Goal: Task Accomplishment & Management: Complete application form

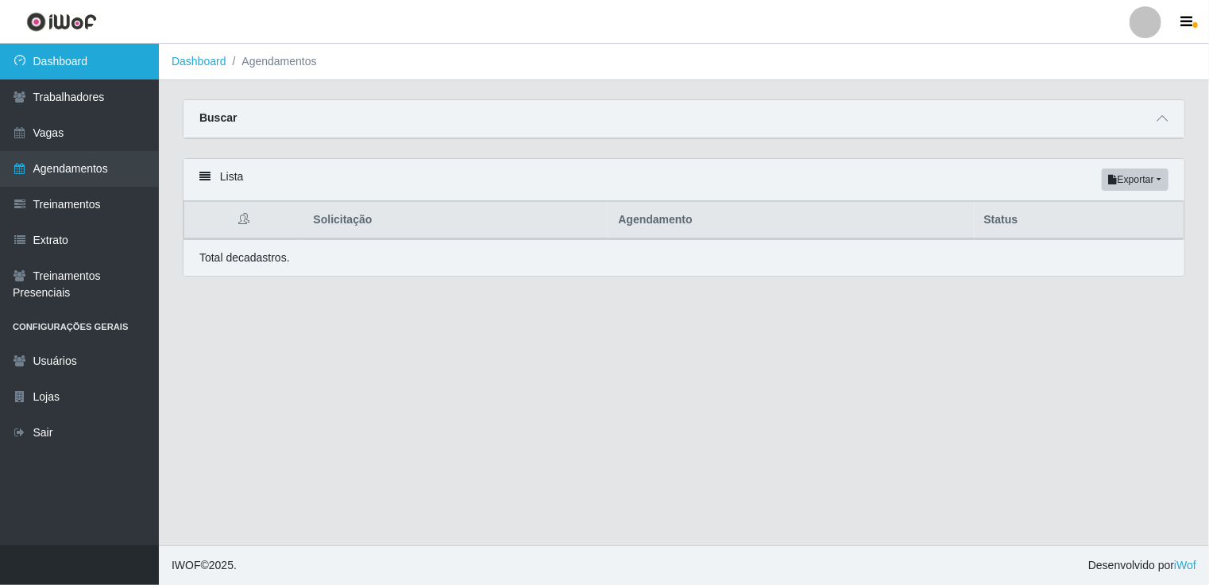
click at [83, 59] on link "Dashboard" at bounding box center [79, 62] width 159 height 36
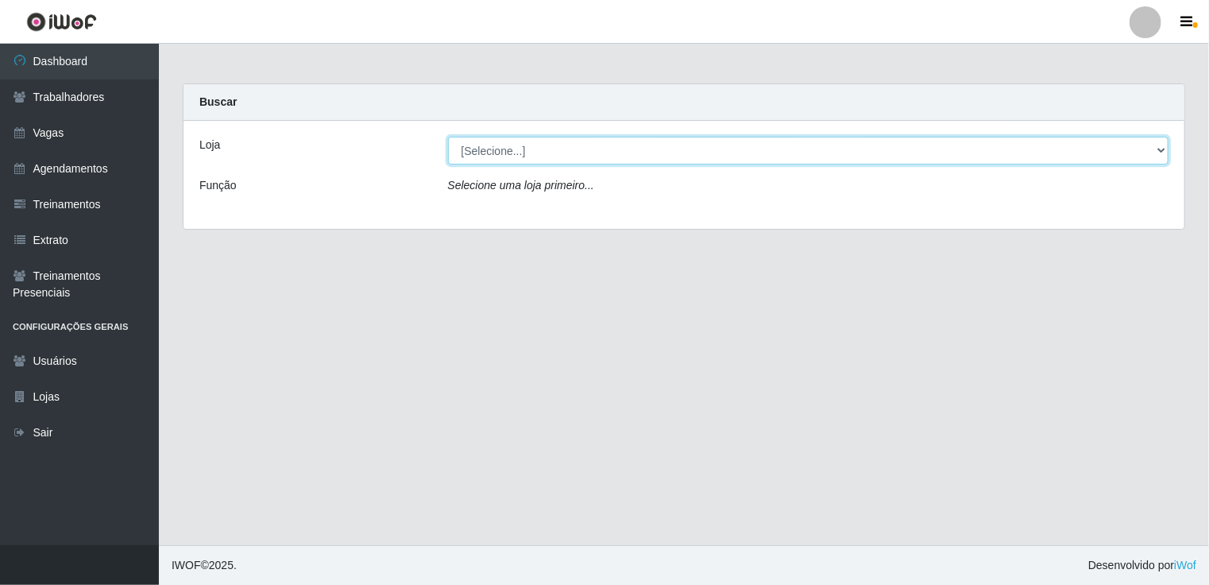
click at [1163, 146] on select "[Selecione...] [GEOGRAPHIC_DATA] - Shopping [GEOGRAPHIC_DATA]" at bounding box center [808, 151] width 721 height 28
select select "424"
click at [448, 137] on select "[Selecione...] [GEOGRAPHIC_DATA] - Shopping [GEOGRAPHIC_DATA]" at bounding box center [808, 151] width 721 height 28
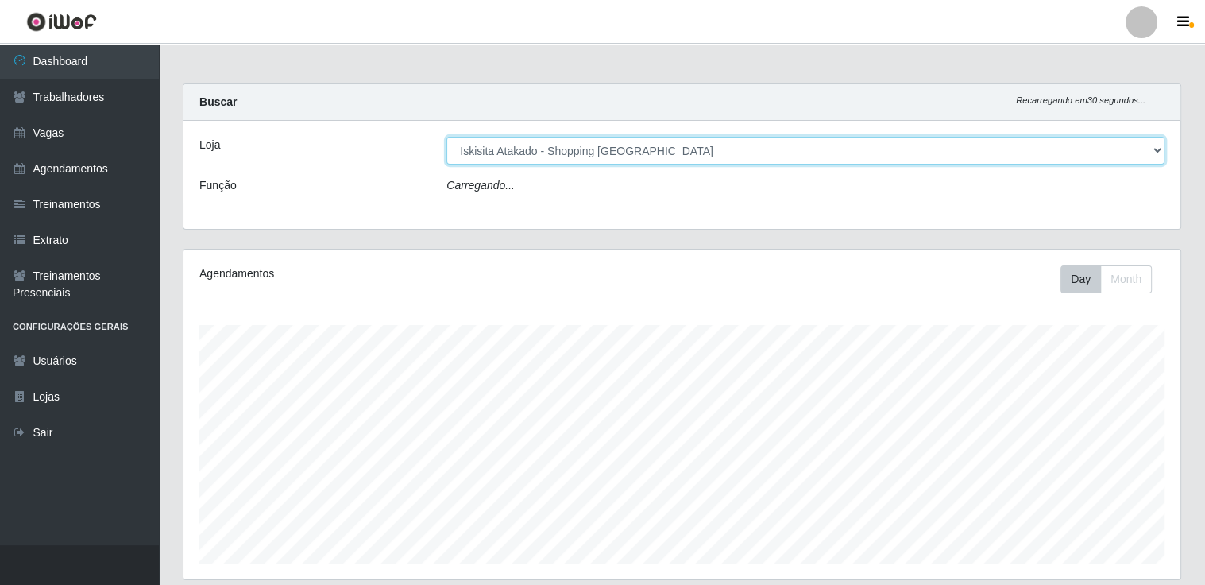
scroll to position [330, 997]
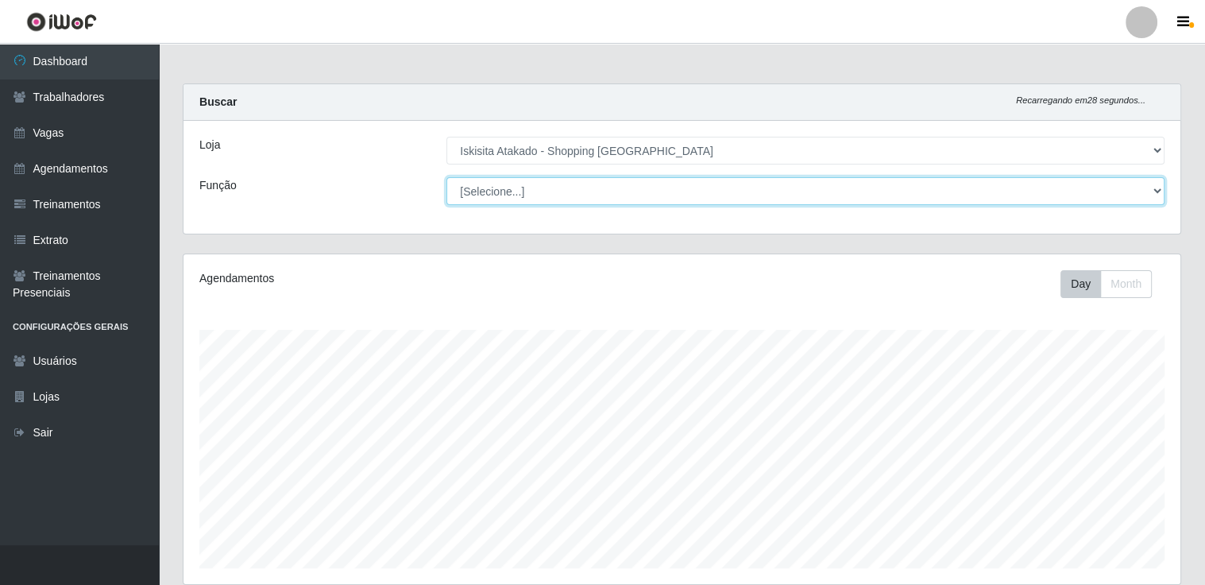
click at [1156, 190] on select "[Selecione...] Auxiliar de Estacionamento Auxiliar de Estacionamento + Auxiliar…" at bounding box center [805, 191] width 718 height 28
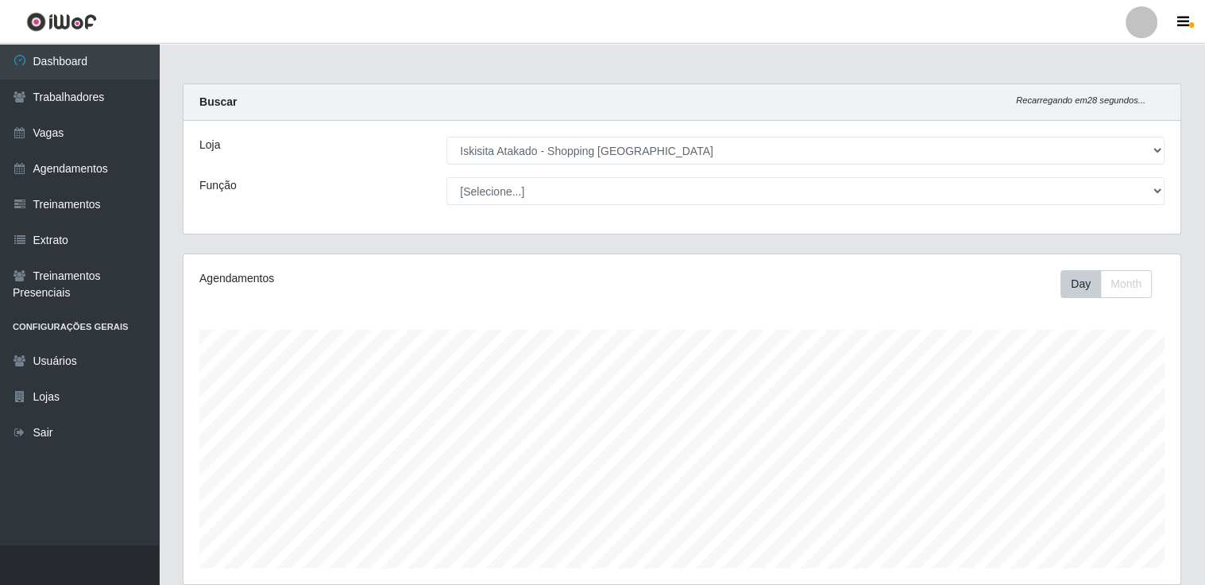
click at [349, 298] on div "Agendamentos Day Month" at bounding box center [681, 419] width 997 height 330
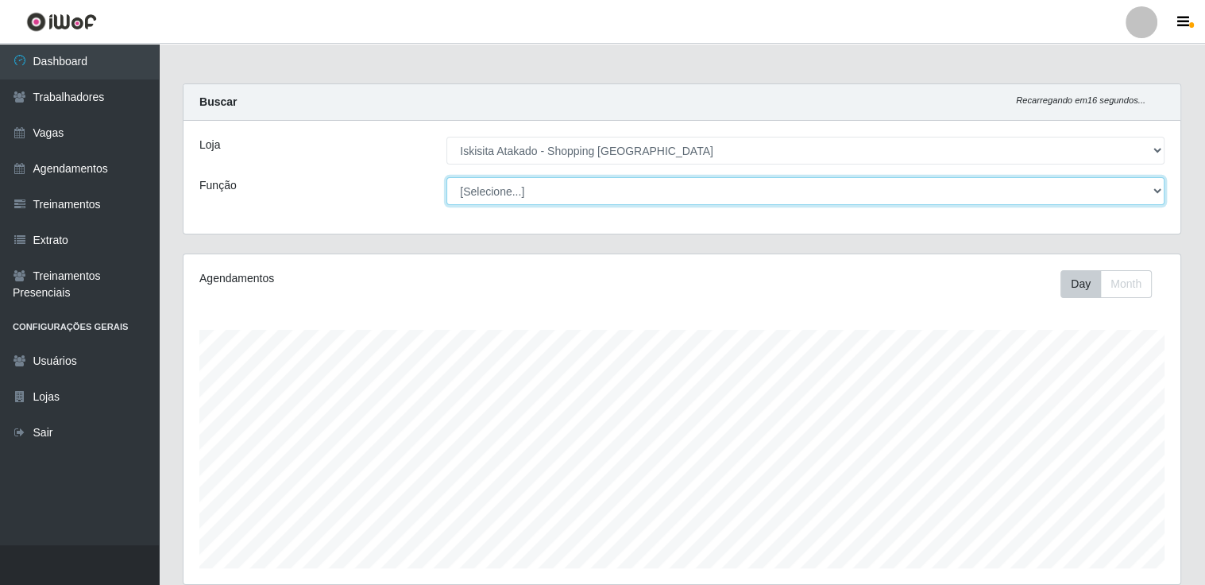
click at [1154, 188] on select "[Selecione...] Auxiliar de Estacionamento Auxiliar de Estacionamento + Auxiliar…" at bounding box center [805, 191] width 718 height 28
select select "75"
click at [446, 177] on select "[Selecione...] Auxiliar de Estacionamento Auxiliar de Estacionamento + Auxiliar…" at bounding box center [805, 191] width 718 height 28
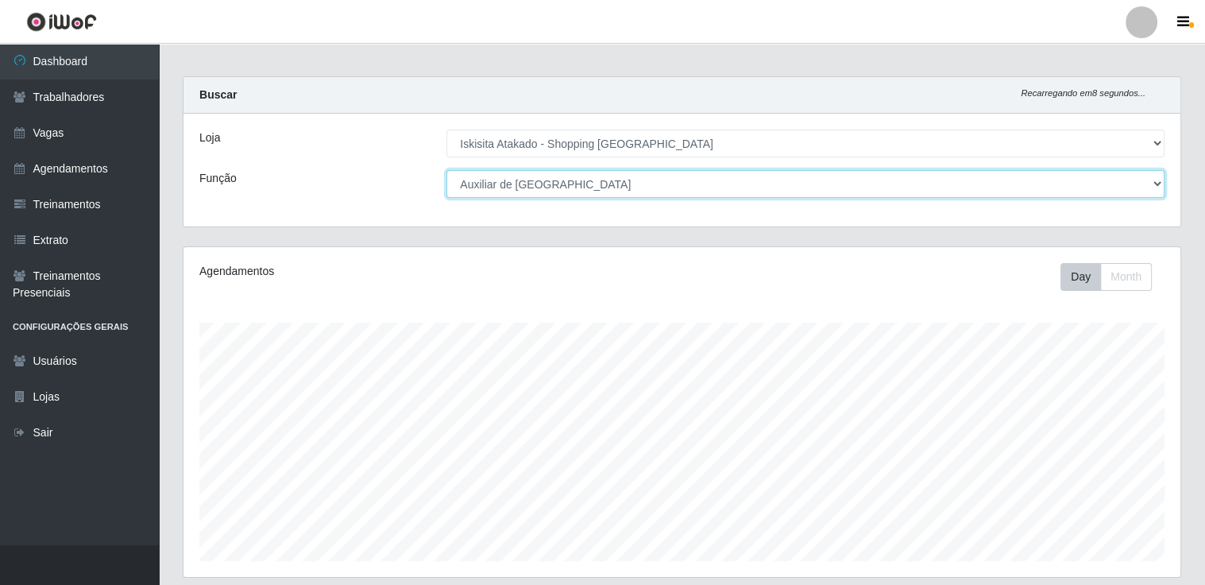
scroll to position [0, 0]
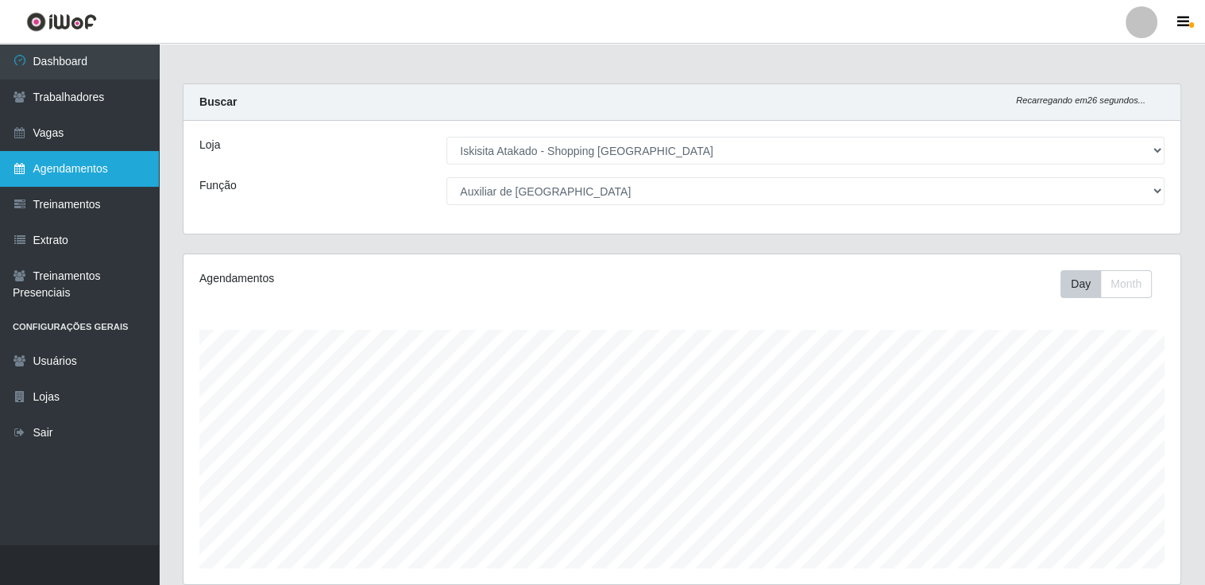
click at [74, 169] on link "Agendamentos" at bounding box center [79, 169] width 159 height 36
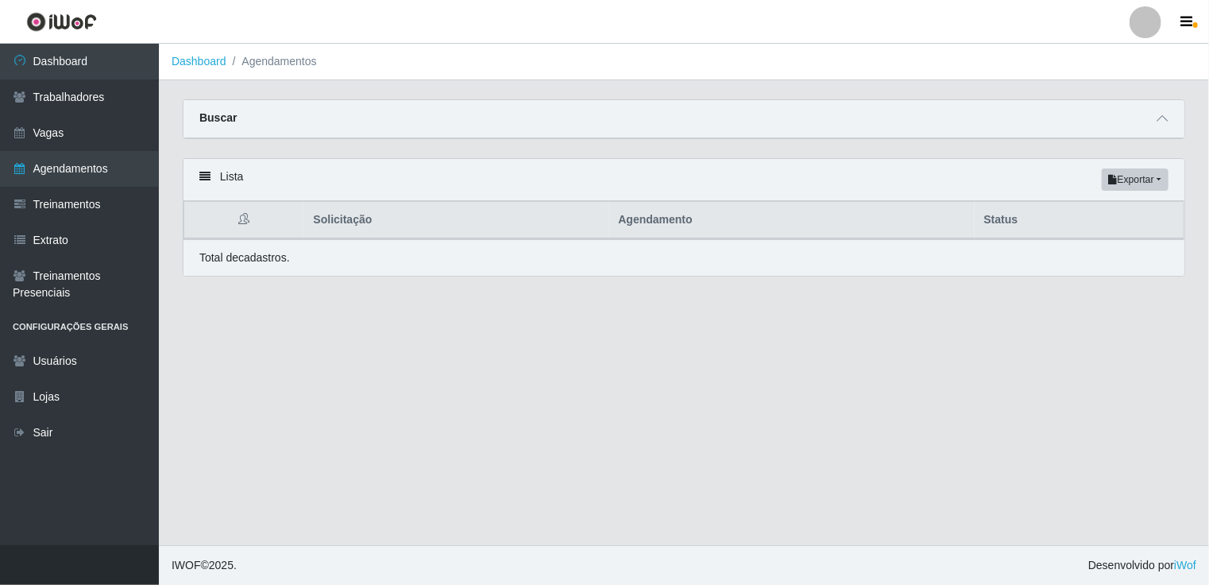
click at [208, 122] on strong "Buscar" at bounding box center [217, 117] width 37 height 13
click at [249, 123] on div "Buscar" at bounding box center [683, 119] width 1001 height 38
click at [1161, 119] on icon at bounding box center [1161, 118] width 11 height 11
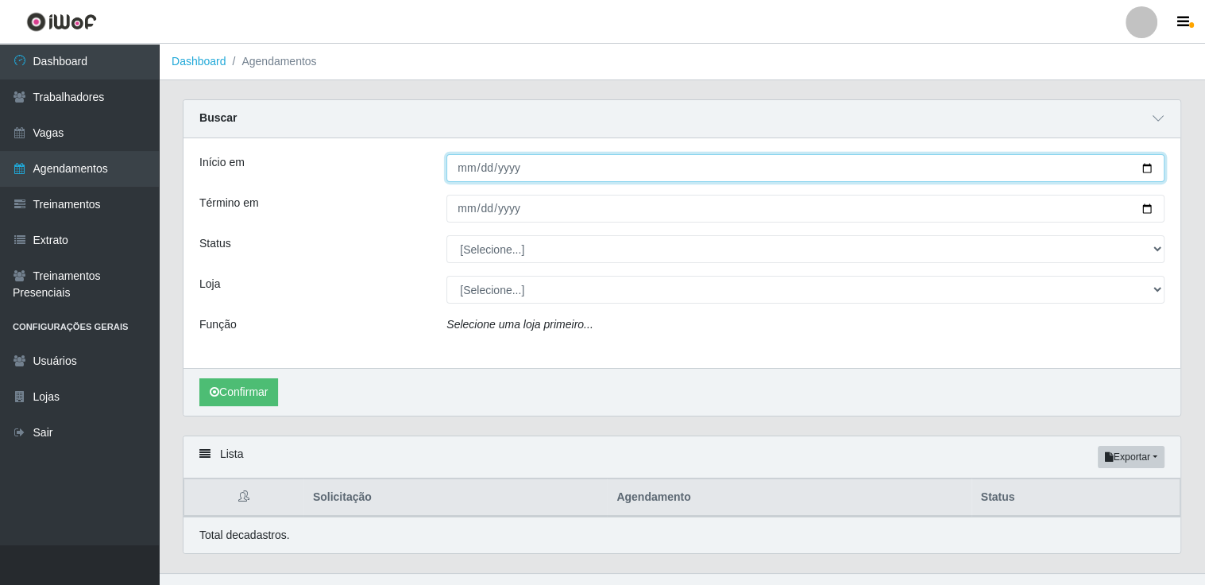
click at [1142, 167] on input "Início em" at bounding box center [805, 168] width 718 height 28
type input "[DATE]"
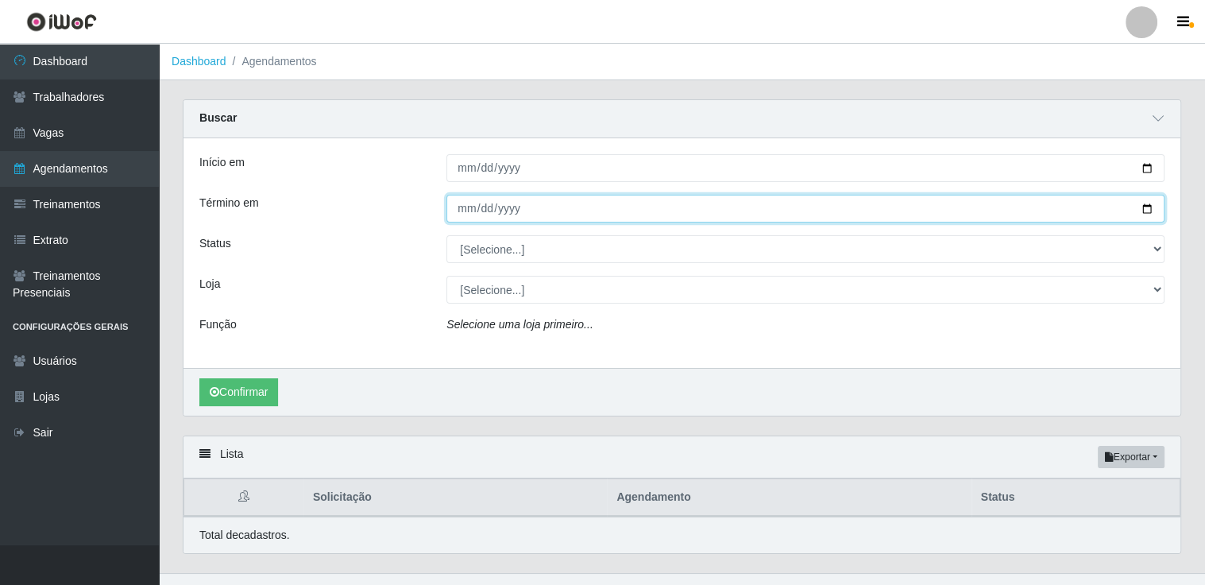
click at [1148, 206] on input "Término em" at bounding box center [805, 209] width 718 height 28
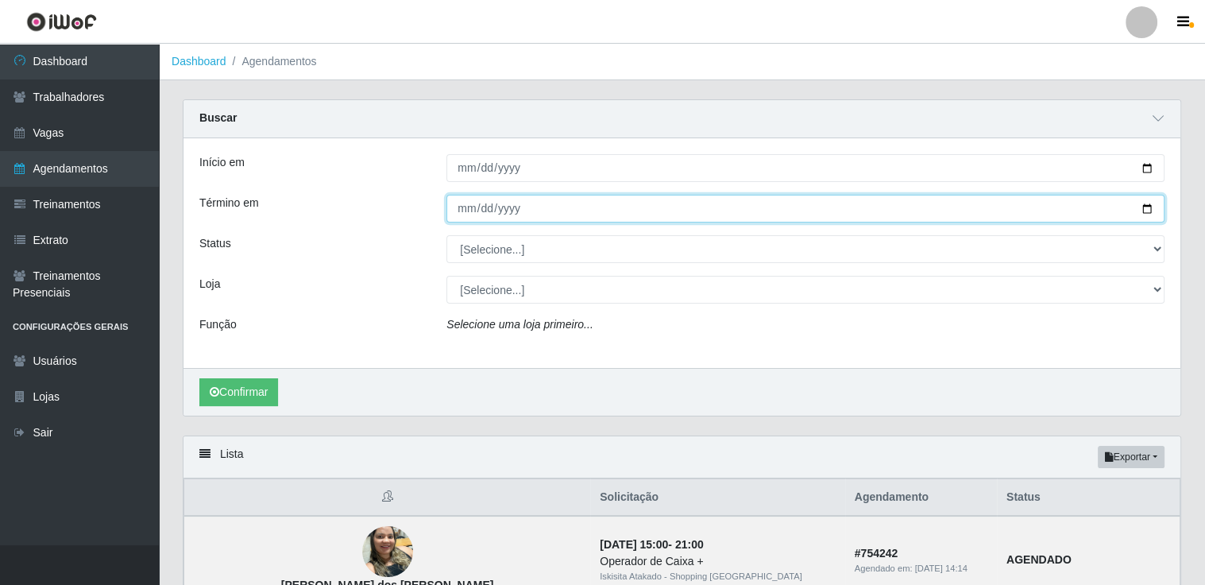
type input "[DATE]"
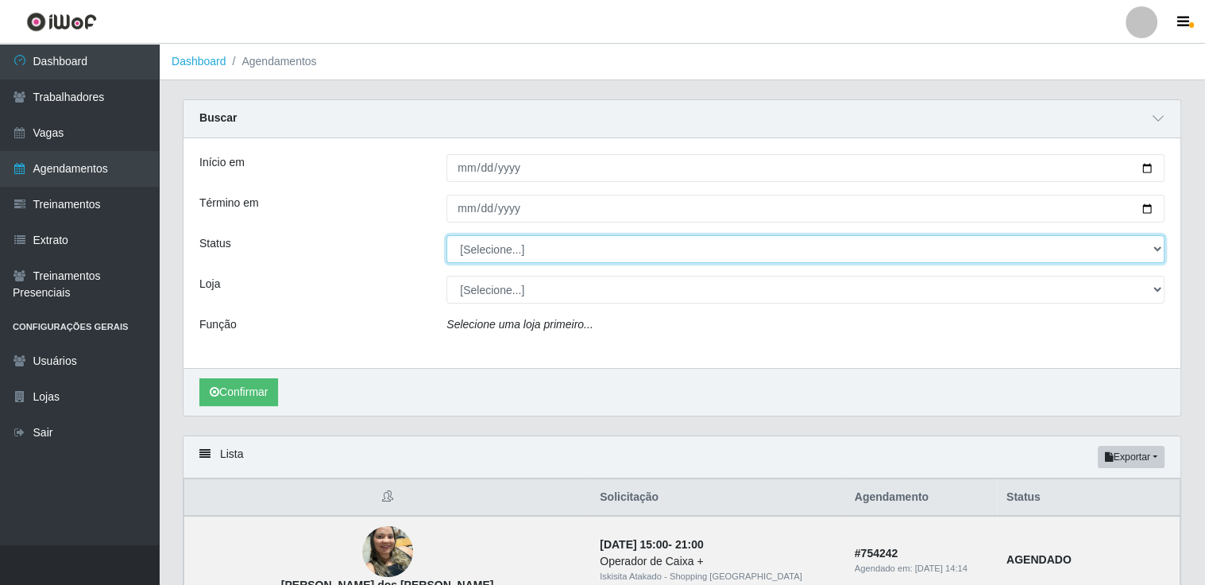
click at [1160, 247] on select "[Selecione...] AGENDADO AGUARDANDO LIBERAR EM ANDAMENTO EM REVISÃO FINALIZADO C…" at bounding box center [805, 249] width 718 height 28
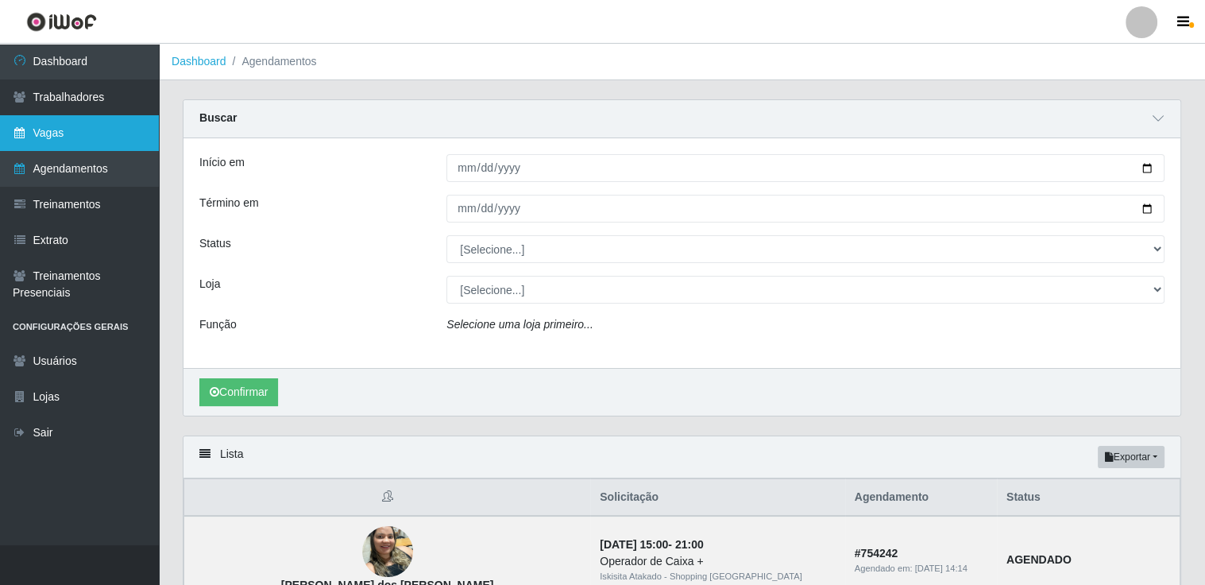
click at [44, 129] on link "Vagas" at bounding box center [79, 133] width 159 height 36
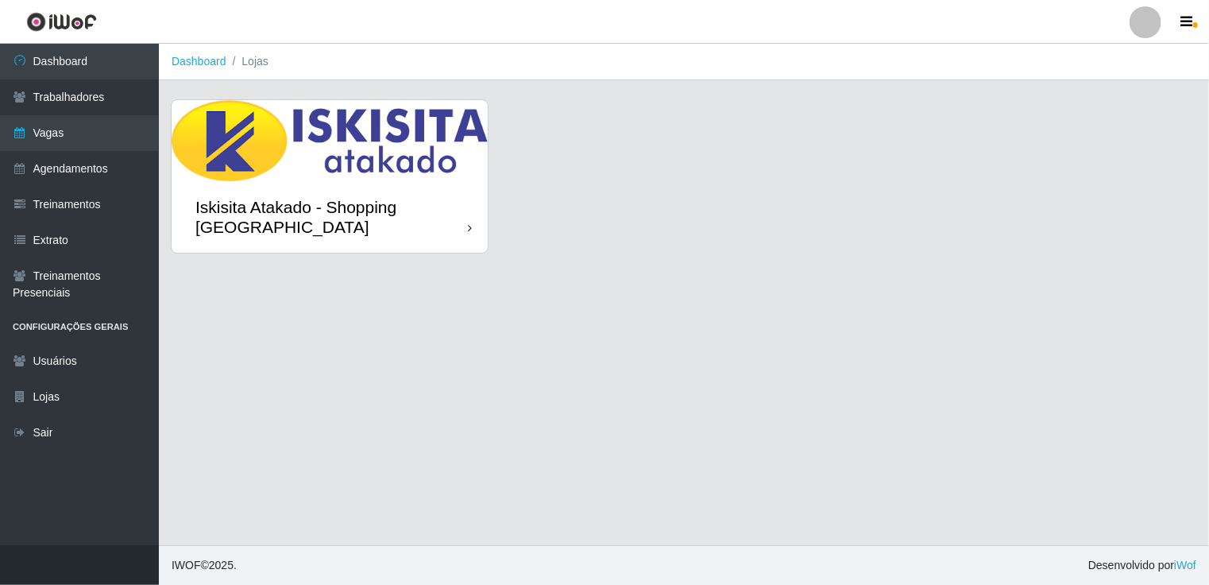
click at [454, 220] on div "Iskisita Atakado - Shopping [GEOGRAPHIC_DATA]" at bounding box center [331, 217] width 272 height 40
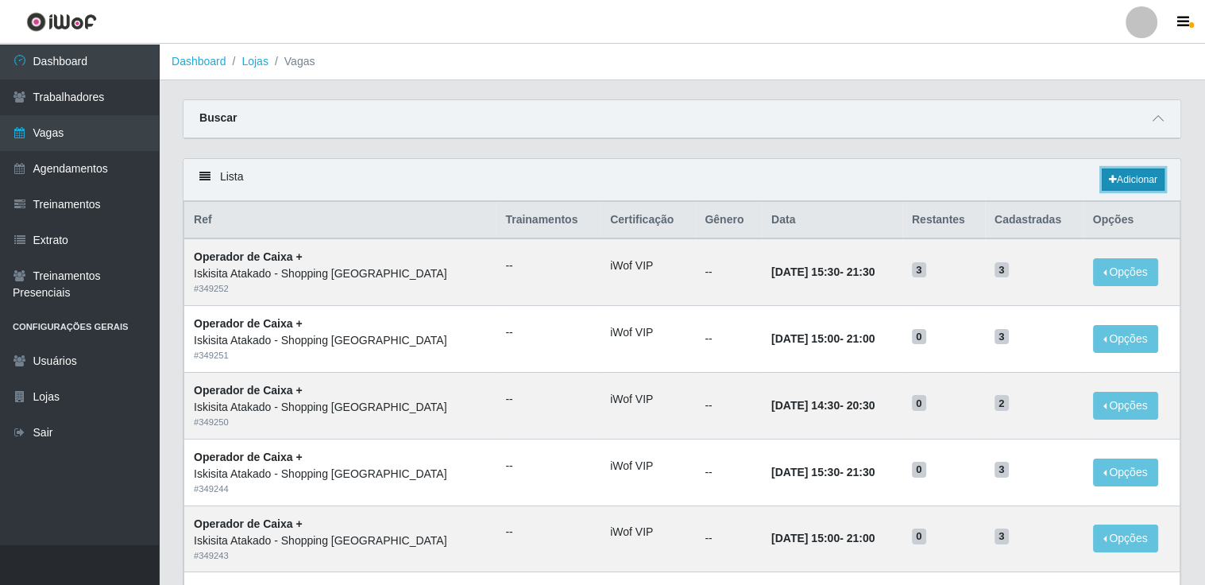
click at [1125, 182] on link "Adicionar" at bounding box center [1133, 179] width 63 height 22
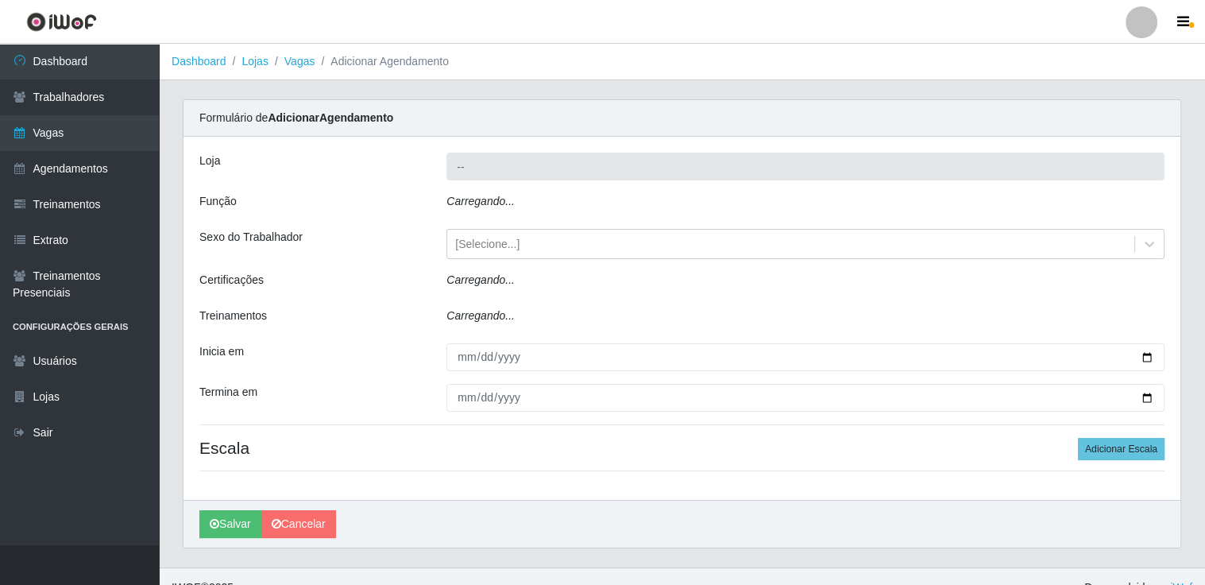
type input "Iskisita Atakado - Shopping [GEOGRAPHIC_DATA]"
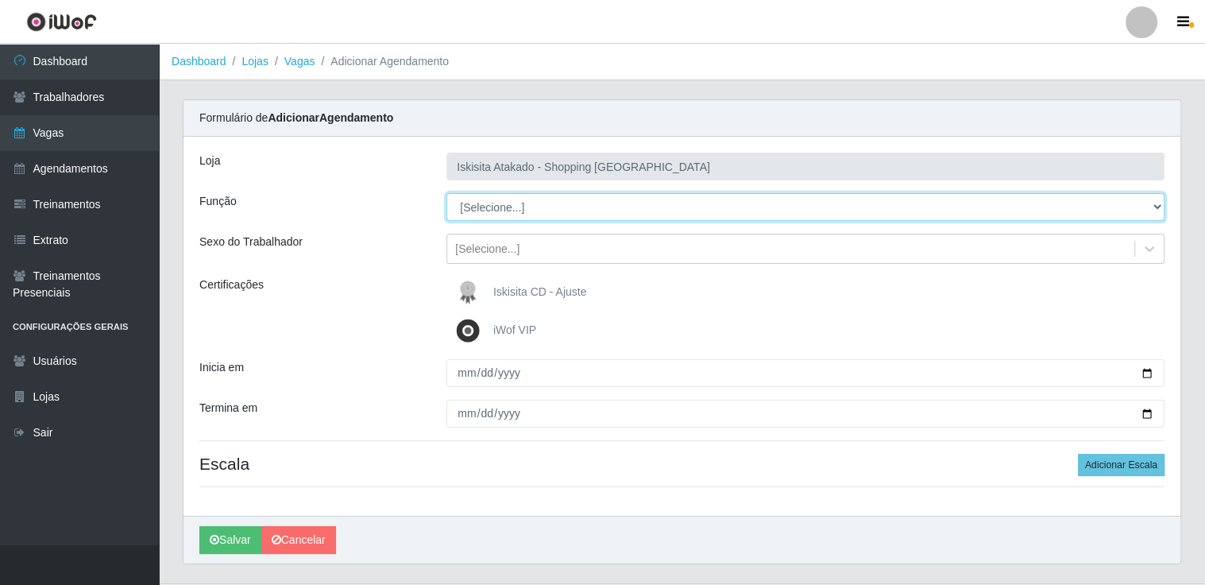
click at [654, 206] on select "[Selecione...] Auxiliar de Estacionamento Auxiliar de Estacionamento + Auxiliar…" at bounding box center [805, 207] width 718 height 28
select select "75"
click at [446, 193] on select "[Selecione...] Auxiliar de Estacionamento Auxiliar de Estacionamento + Auxiliar…" at bounding box center [805, 207] width 718 height 28
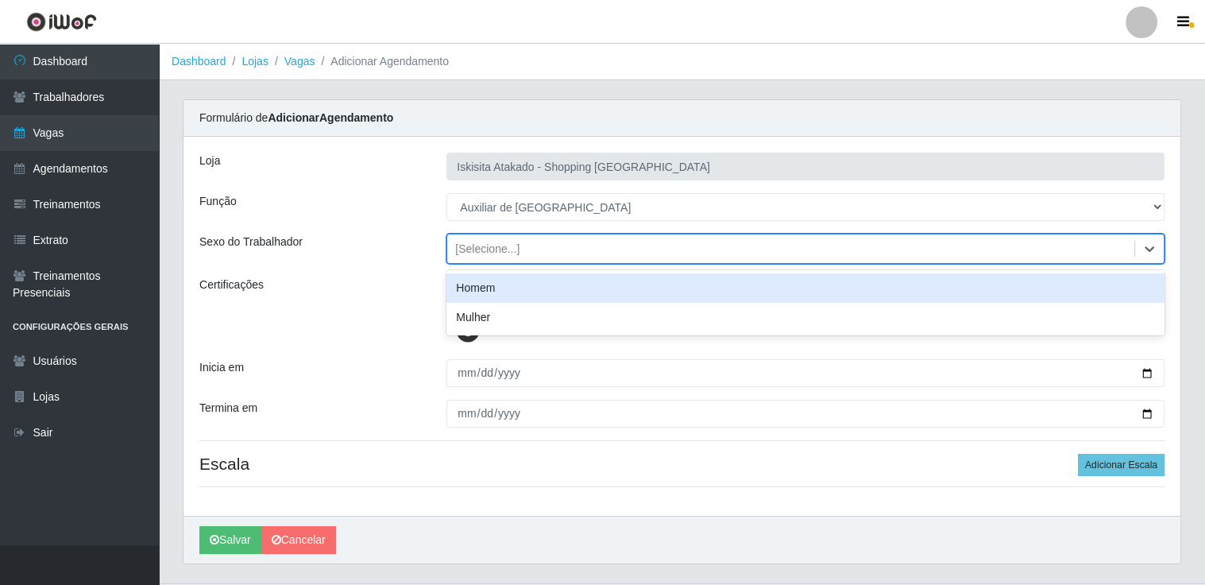
click at [600, 250] on div "[Selecione...]" at bounding box center [790, 249] width 687 height 26
click at [569, 287] on div "Homem" at bounding box center [805, 287] width 718 height 29
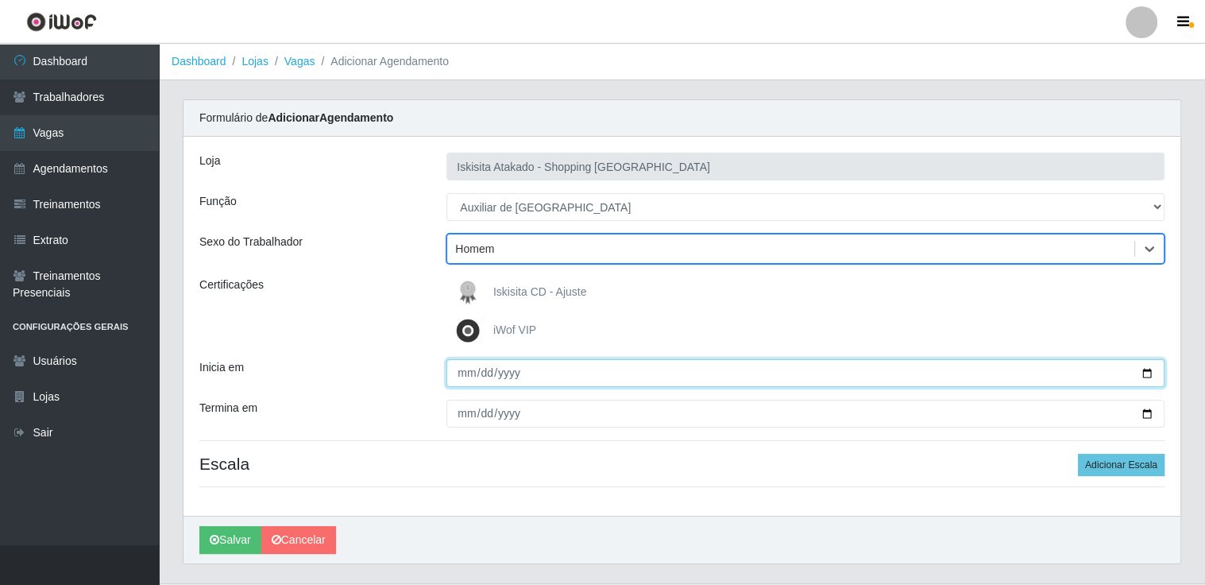
click at [932, 377] on input "Inicia em" at bounding box center [805, 373] width 718 height 28
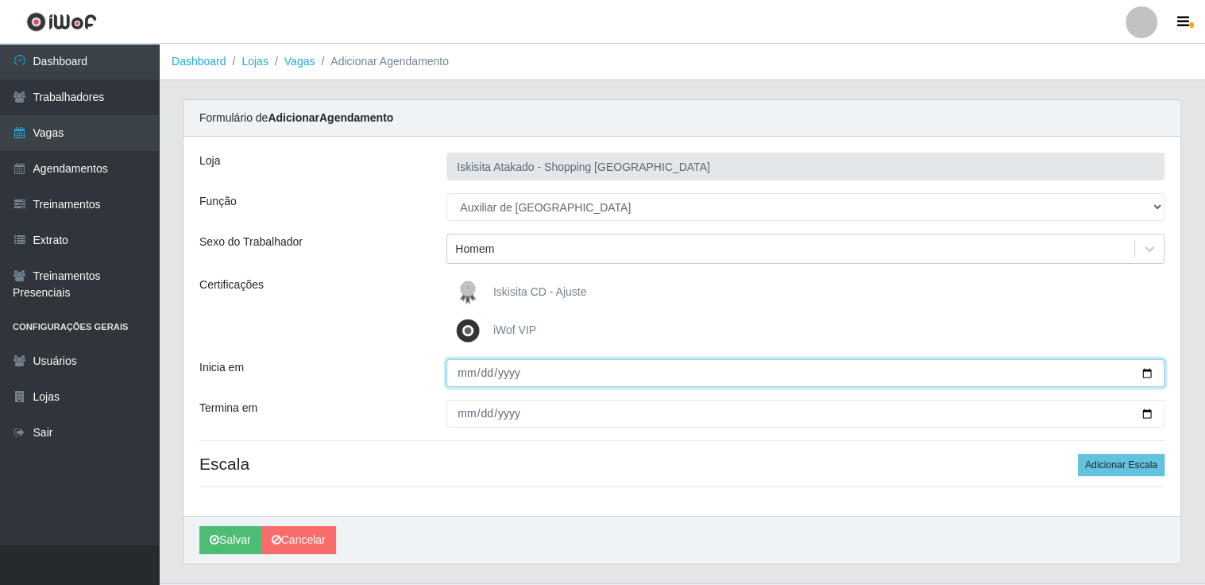
click at [1144, 366] on input "Inicia em" at bounding box center [805, 373] width 718 height 28
type input "[DATE]"
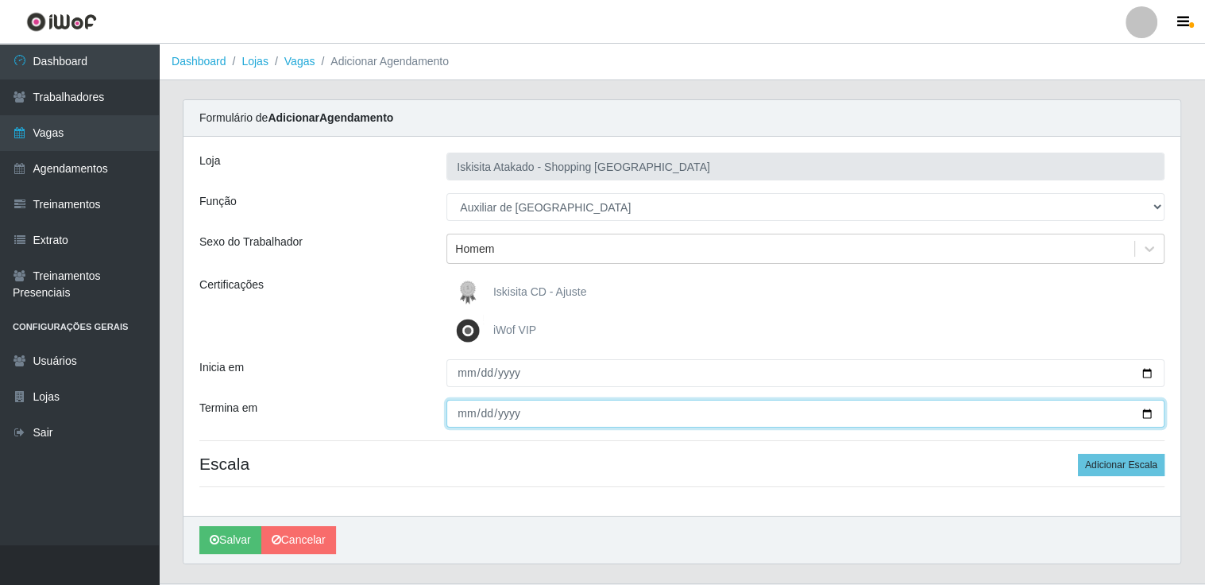
click at [1149, 411] on input "Termina em" at bounding box center [805, 413] width 718 height 28
type input "[DATE]"
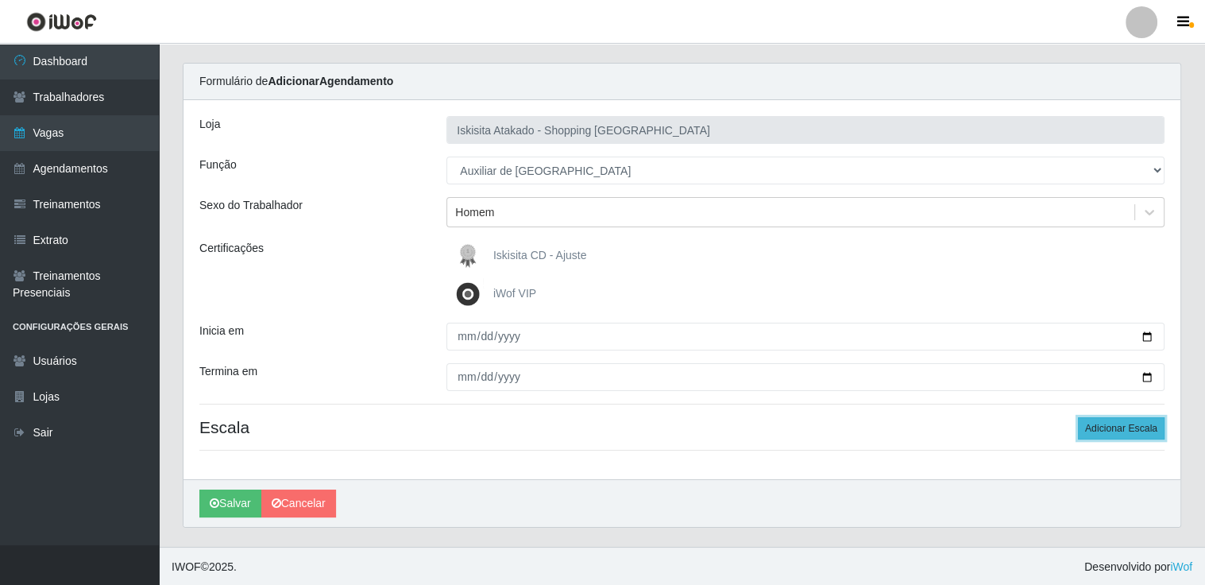
click at [1117, 433] on button "Adicionar Escala" at bounding box center [1121, 428] width 87 height 22
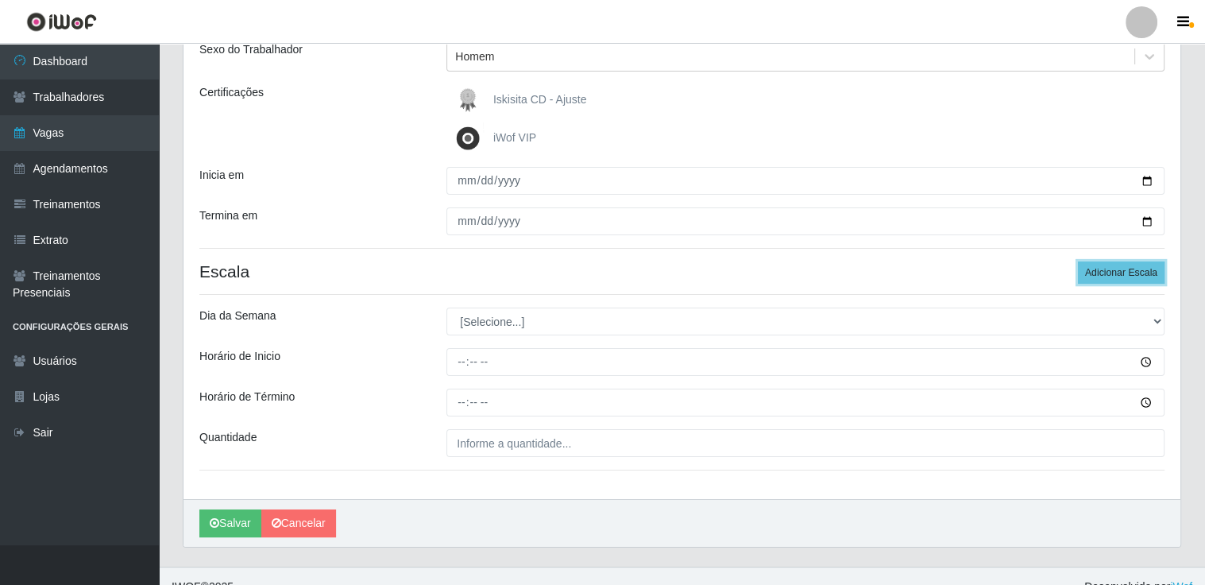
scroll to position [212, 0]
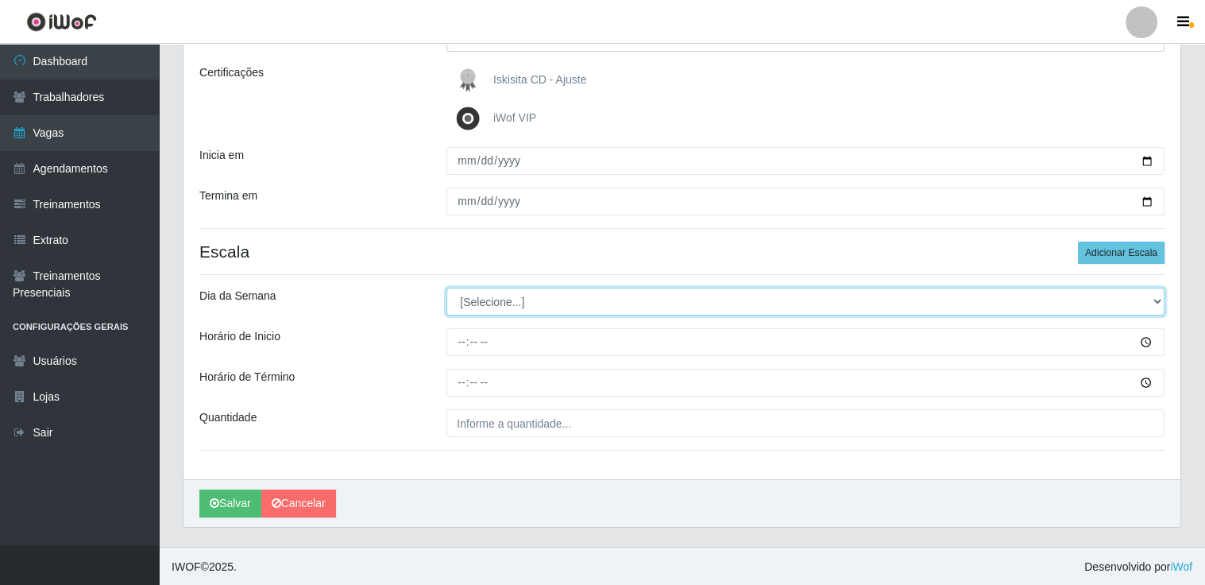
click at [1153, 303] on select "[Selecione...] Segunda Terça Quarta Quinta Sexta Sábado Domingo" at bounding box center [805, 301] width 718 height 28
select select "6"
click at [446, 287] on select "[Selecione...] Segunda Terça Quarta Quinta Sexta Sábado Domingo" at bounding box center [805, 301] width 718 height 28
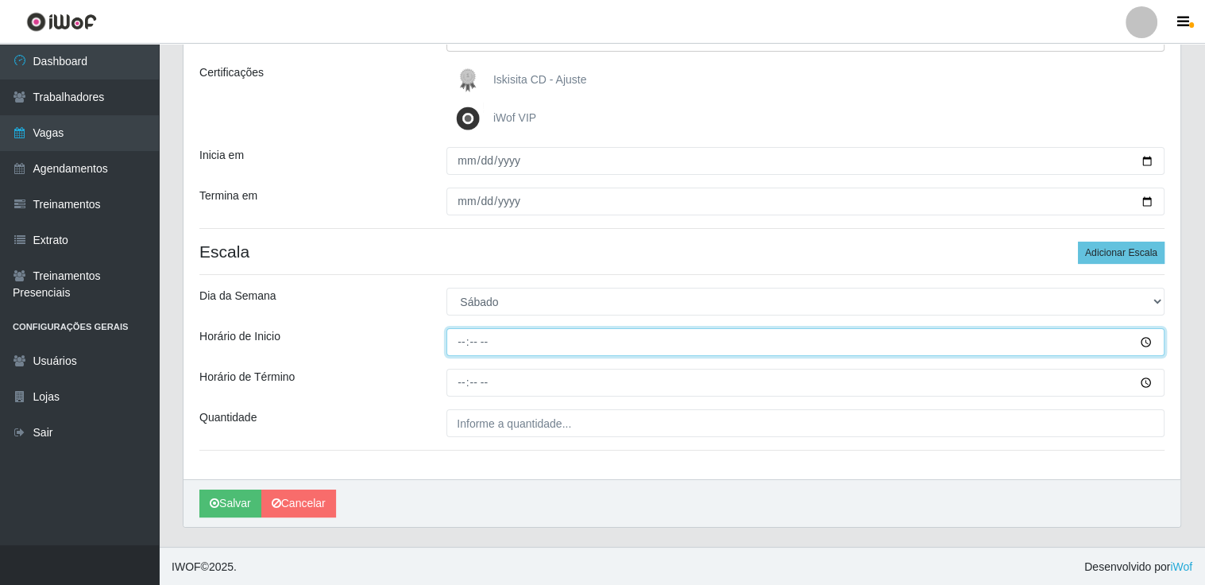
click at [507, 339] on input "Horário de Inicio" at bounding box center [805, 342] width 718 height 28
type input "07:00"
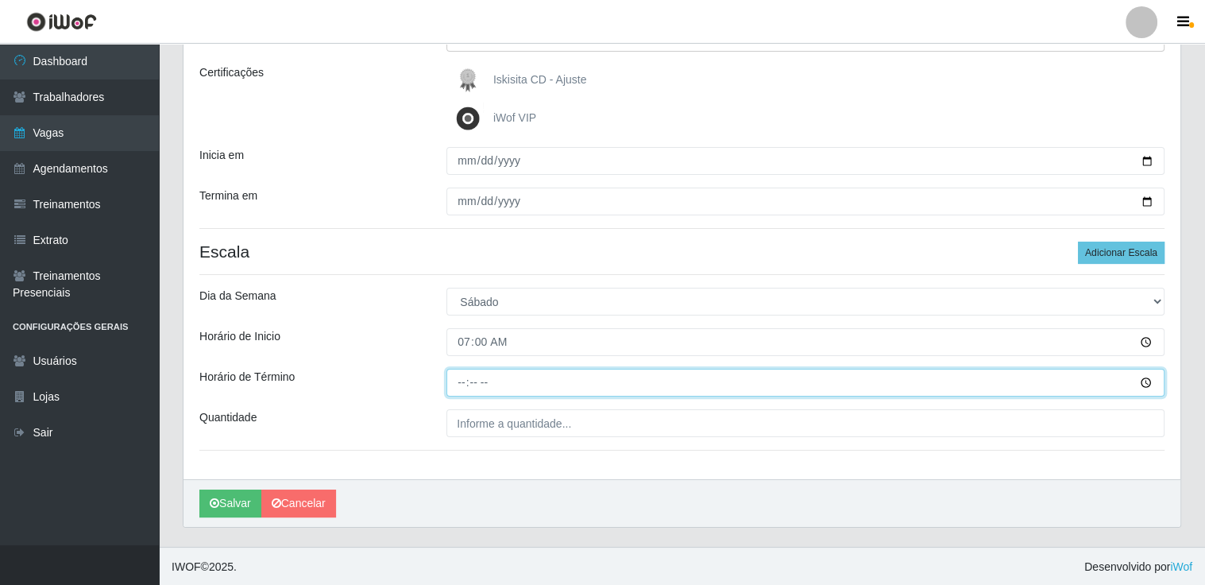
click at [460, 379] on input "Horário de Término" at bounding box center [805, 382] width 718 height 28
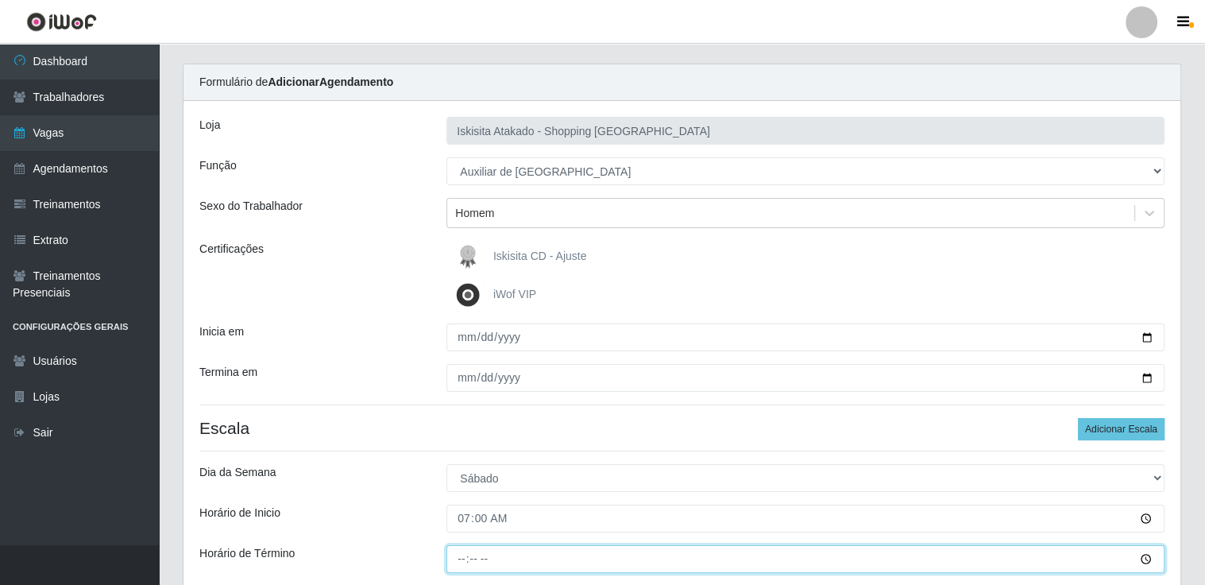
scroll to position [0, 0]
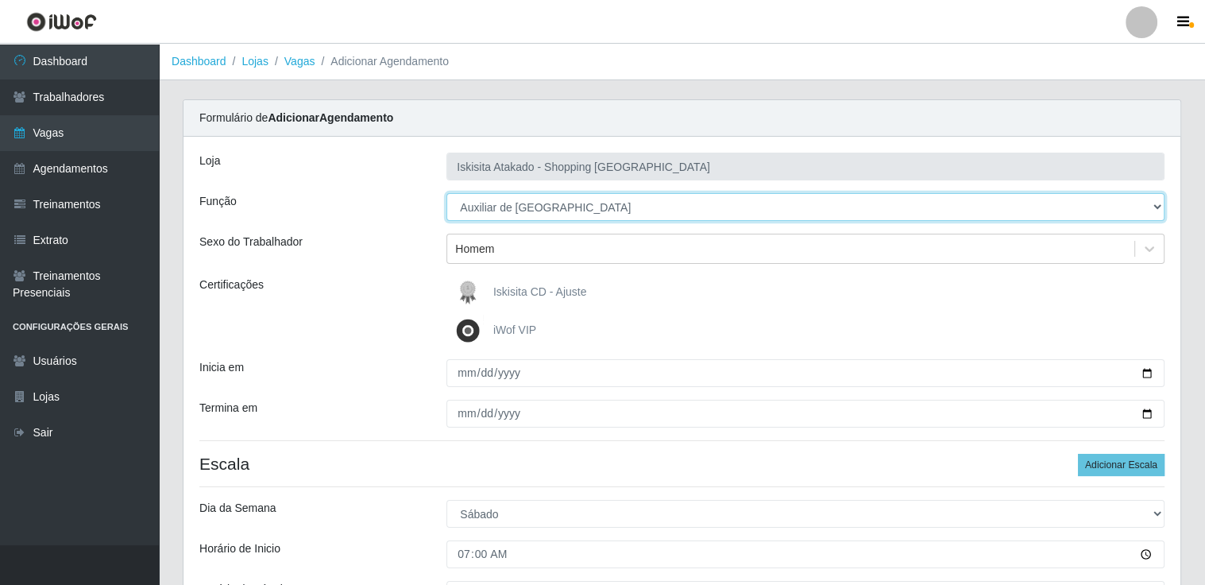
click at [1161, 200] on select "[Selecione...] Auxiliar de Estacionamento Auxiliar de Estacionamento + Auxiliar…" at bounding box center [805, 207] width 718 height 28
select select "121"
click at [446, 193] on select "[Selecione...] Auxiliar de Estacionamento Auxiliar de Estacionamento + Auxiliar…" at bounding box center [805, 207] width 718 height 28
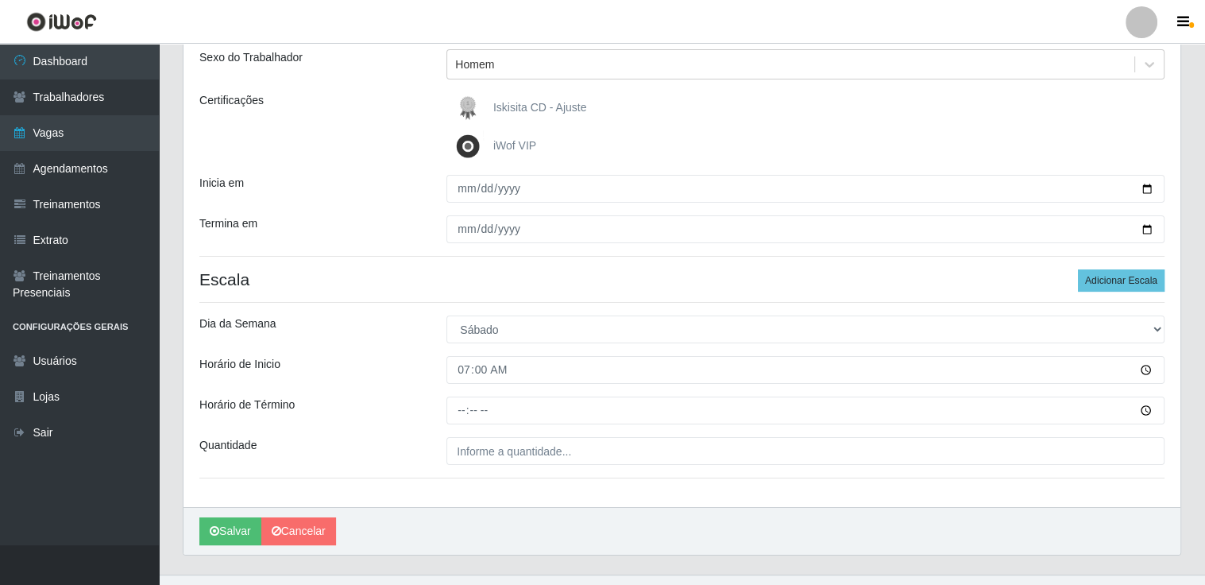
scroll to position [212, 0]
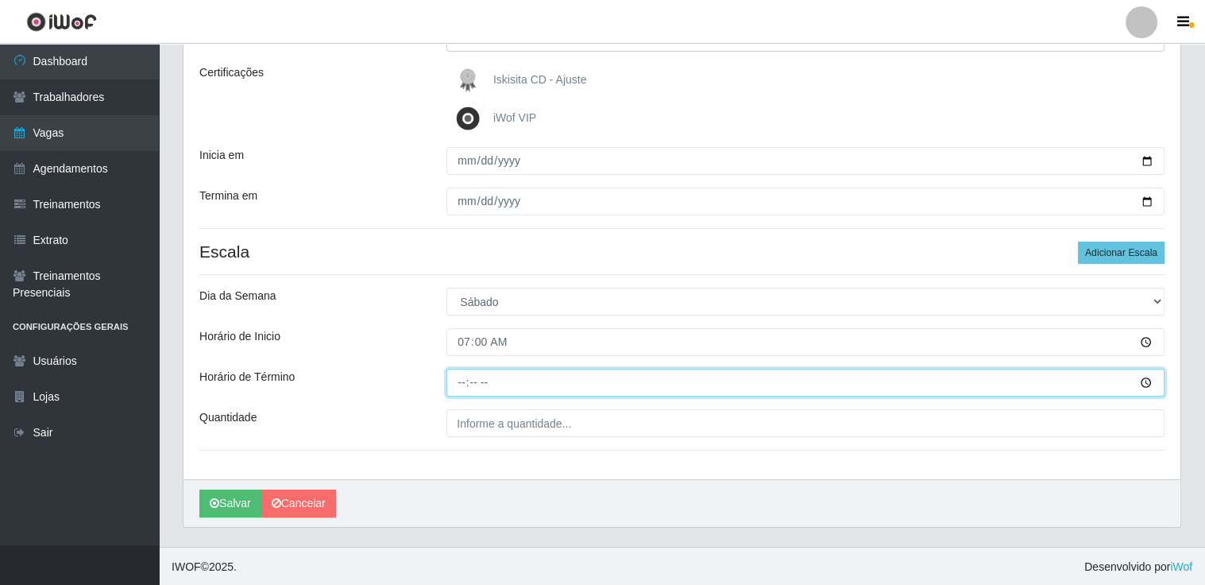
click at [461, 380] on input "Horário de Término" at bounding box center [805, 382] width 718 height 28
type input "13:00"
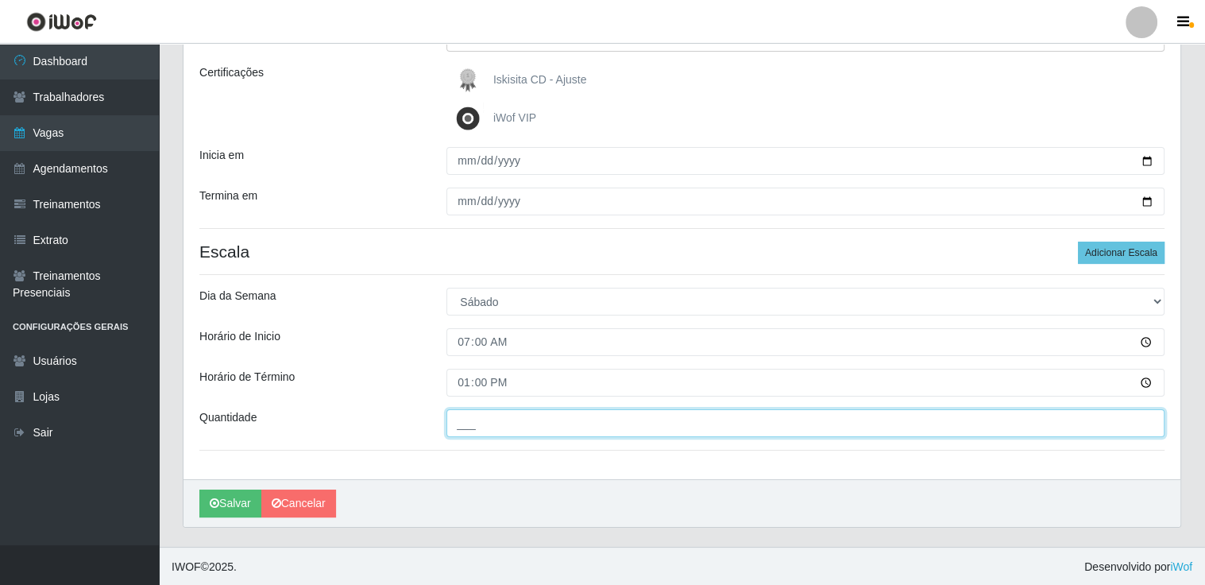
click at [1064, 422] on input "___" at bounding box center [805, 423] width 718 height 28
type input "2__"
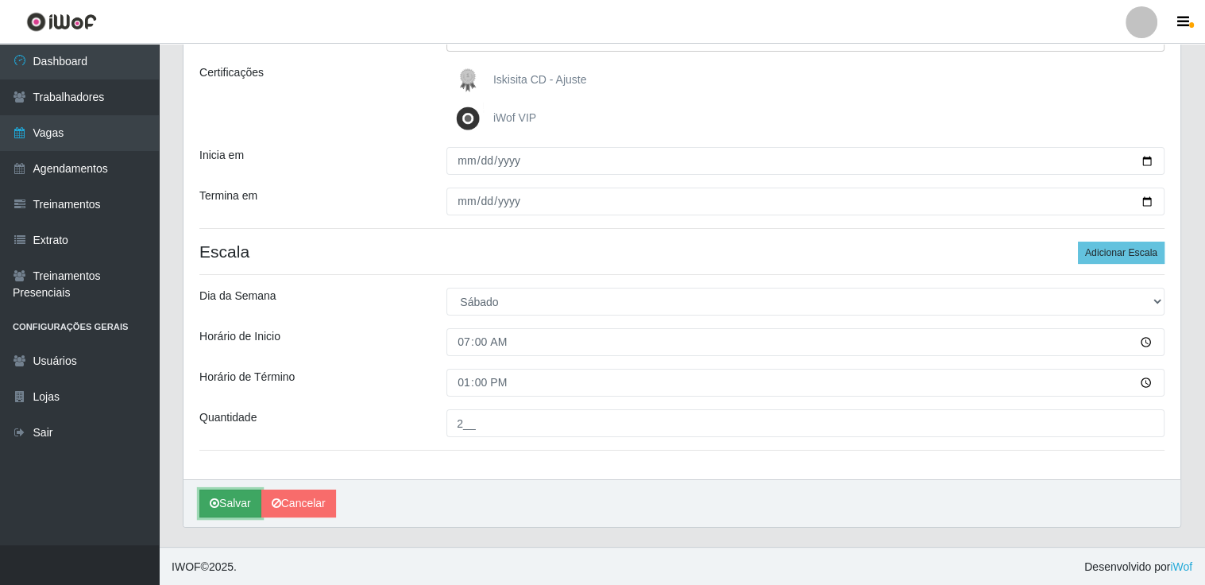
click at [222, 497] on button "Salvar" at bounding box center [230, 503] width 62 height 28
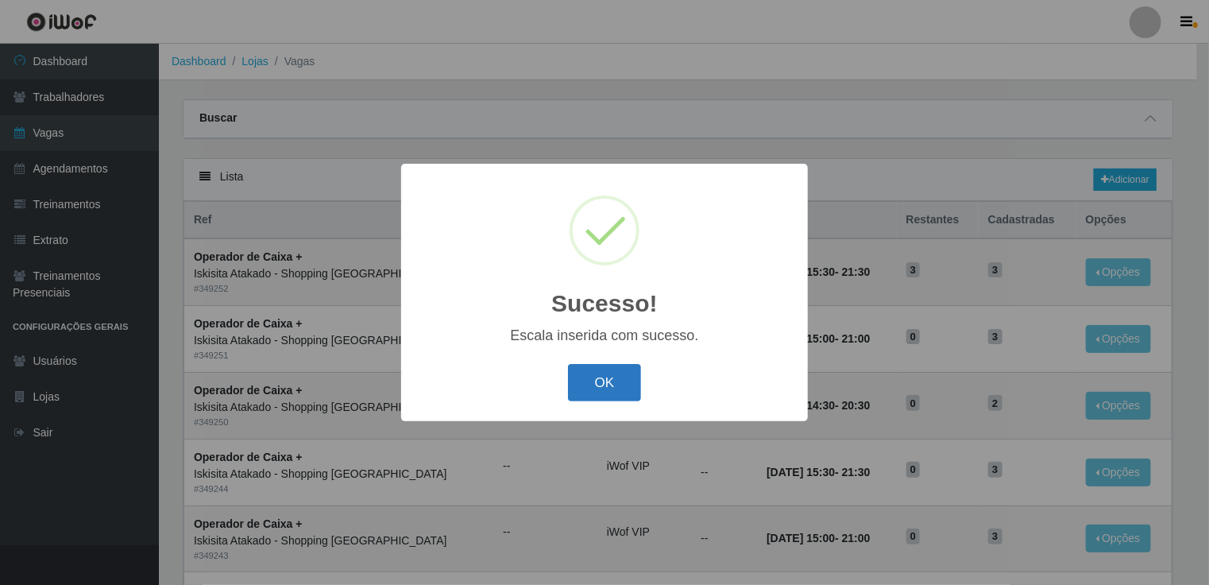
click at [607, 384] on button "OK" at bounding box center [605, 382] width 74 height 37
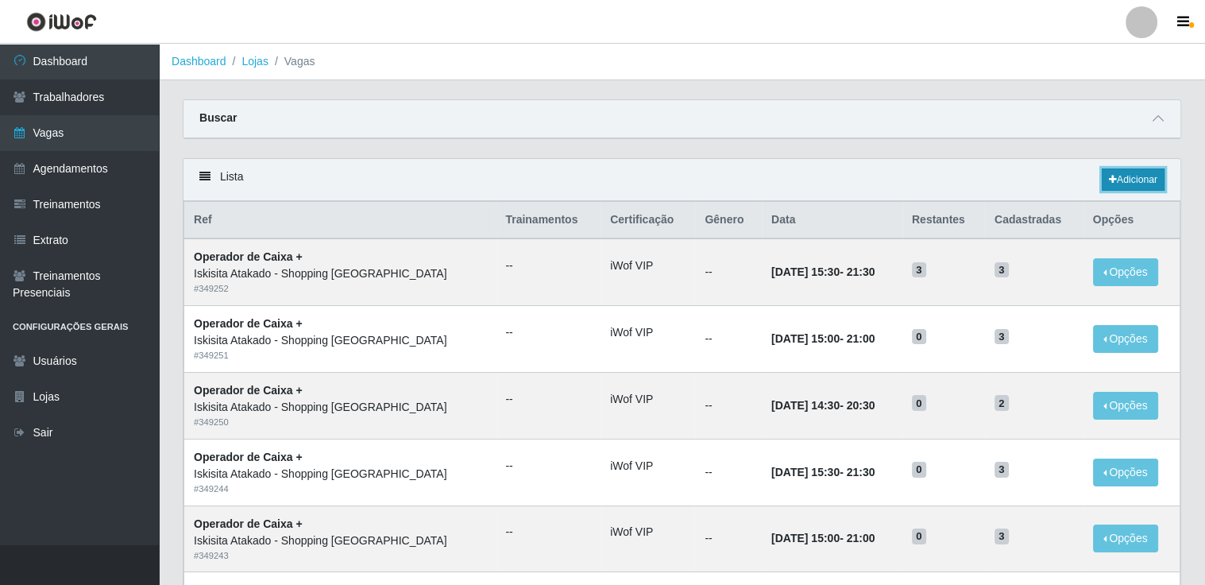
click at [1136, 176] on link "Adicionar" at bounding box center [1133, 179] width 63 height 22
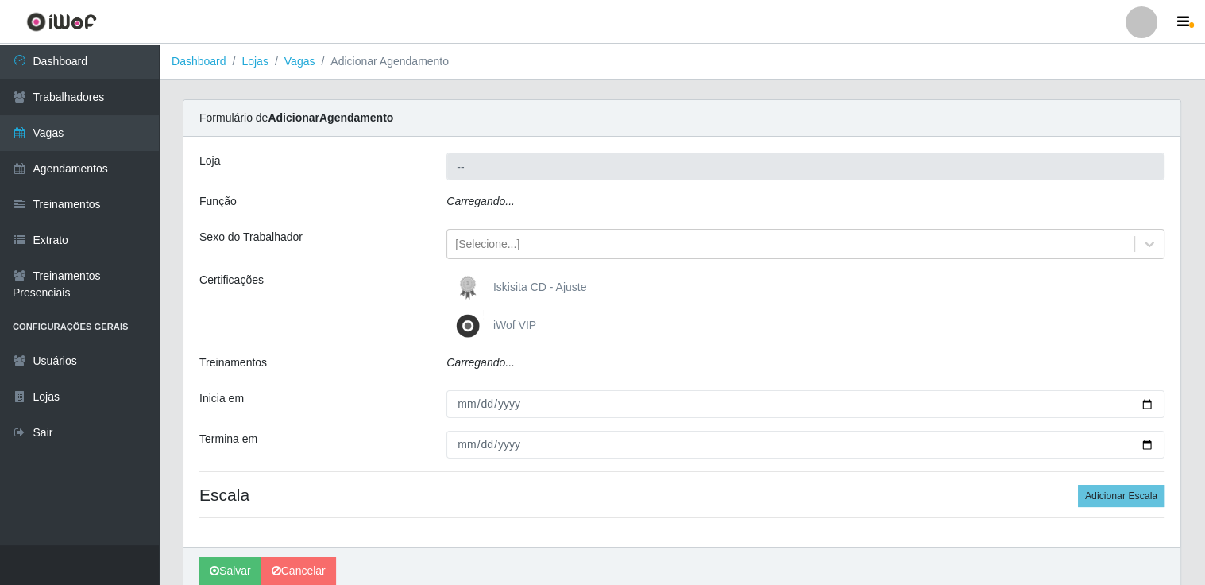
type input "Iskisita Atakado - Shopping [GEOGRAPHIC_DATA]"
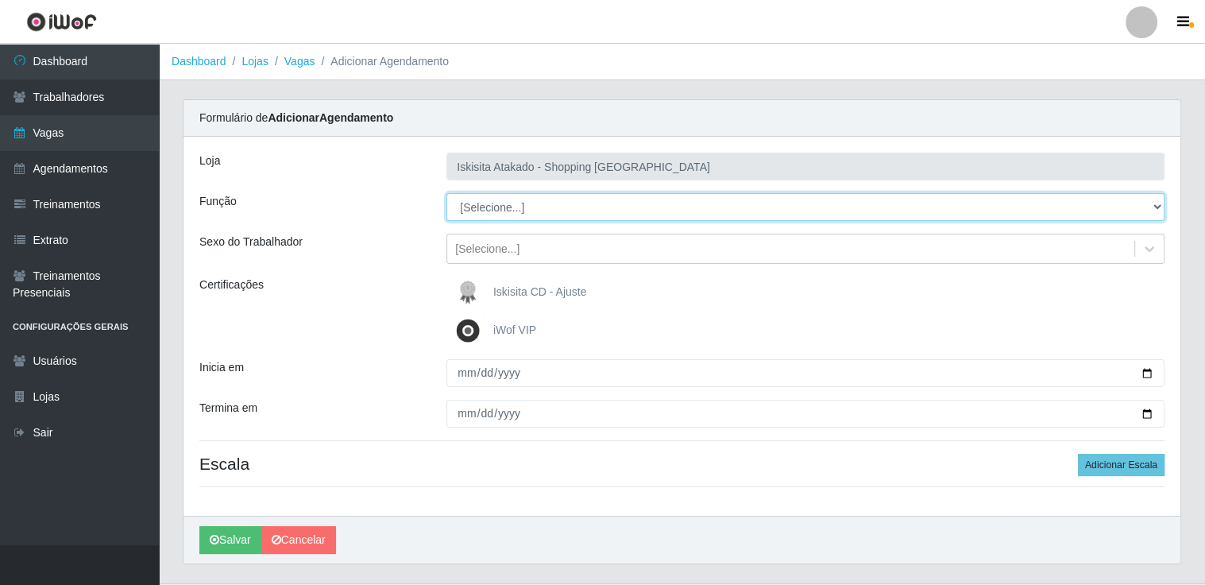
click at [612, 203] on select "[Selecione...] Auxiliar de Estacionamento Auxiliar de Estacionamento + Auxiliar…" at bounding box center [805, 207] width 718 height 28
select select "121"
click at [446, 193] on select "[Selecione...] Auxiliar de Estacionamento Auxiliar de Estacionamento + Auxiliar…" at bounding box center [805, 207] width 718 height 28
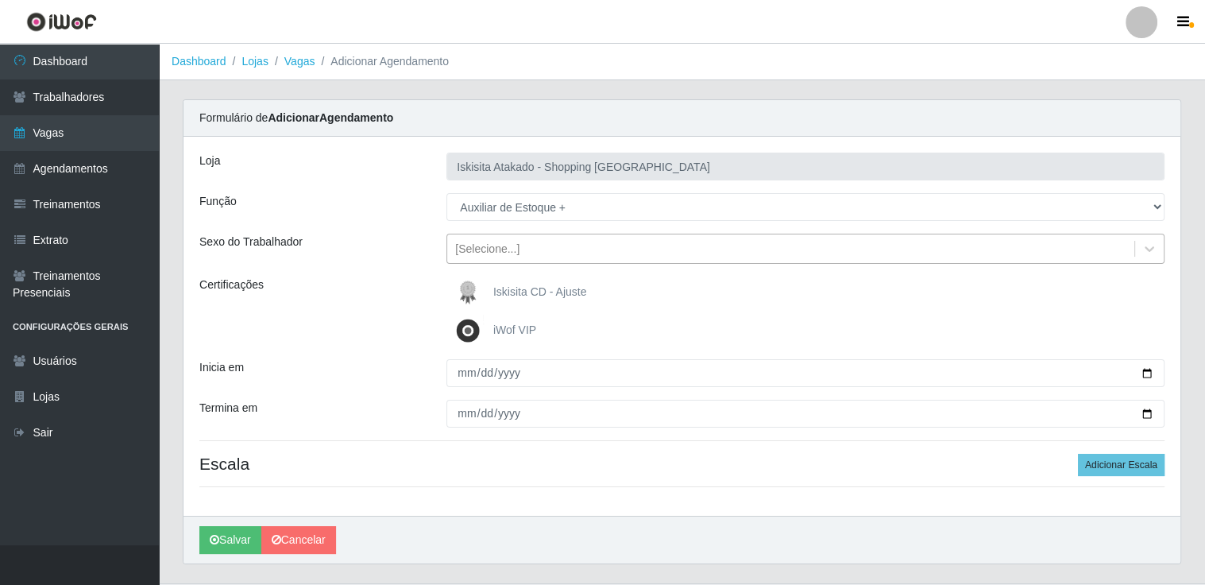
click at [561, 241] on div "[Selecione...]" at bounding box center [790, 249] width 687 height 26
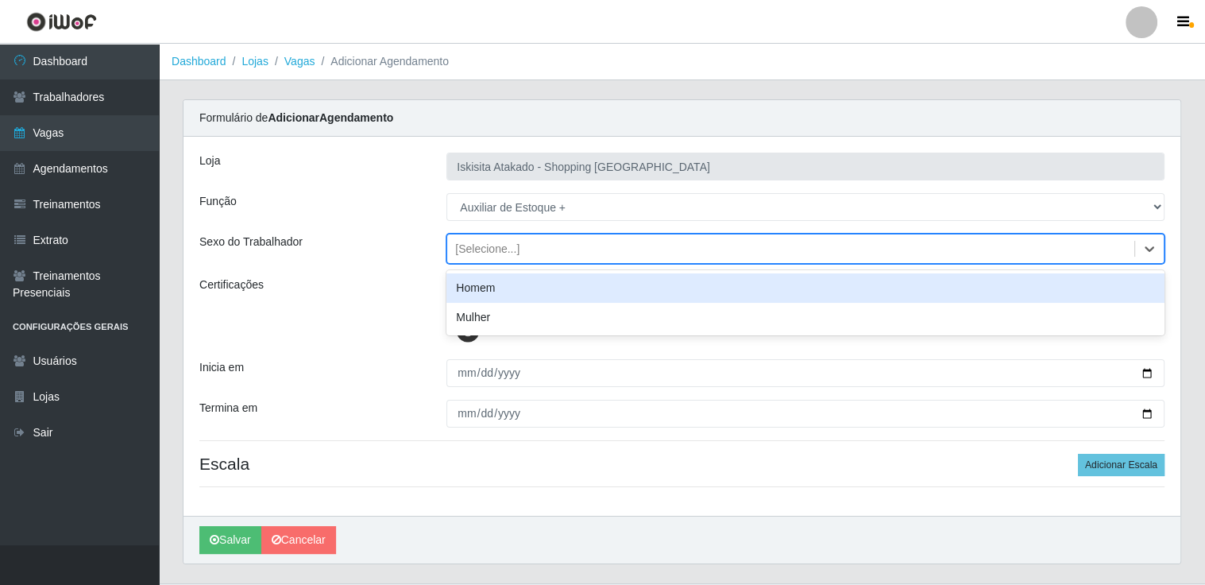
click at [520, 292] on div "Homem" at bounding box center [805, 287] width 718 height 29
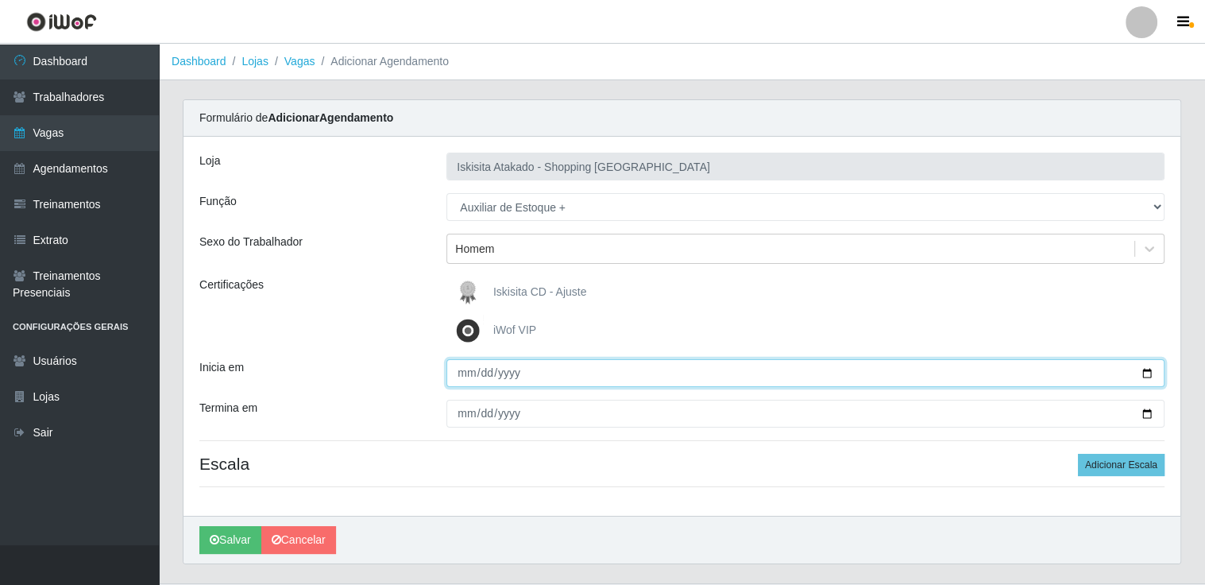
click at [668, 381] on input "Inicia em" at bounding box center [805, 373] width 718 height 28
click at [1144, 371] on input "Inicia em" at bounding box center [805, 373] width 718 height 28
type input "[DATE]"
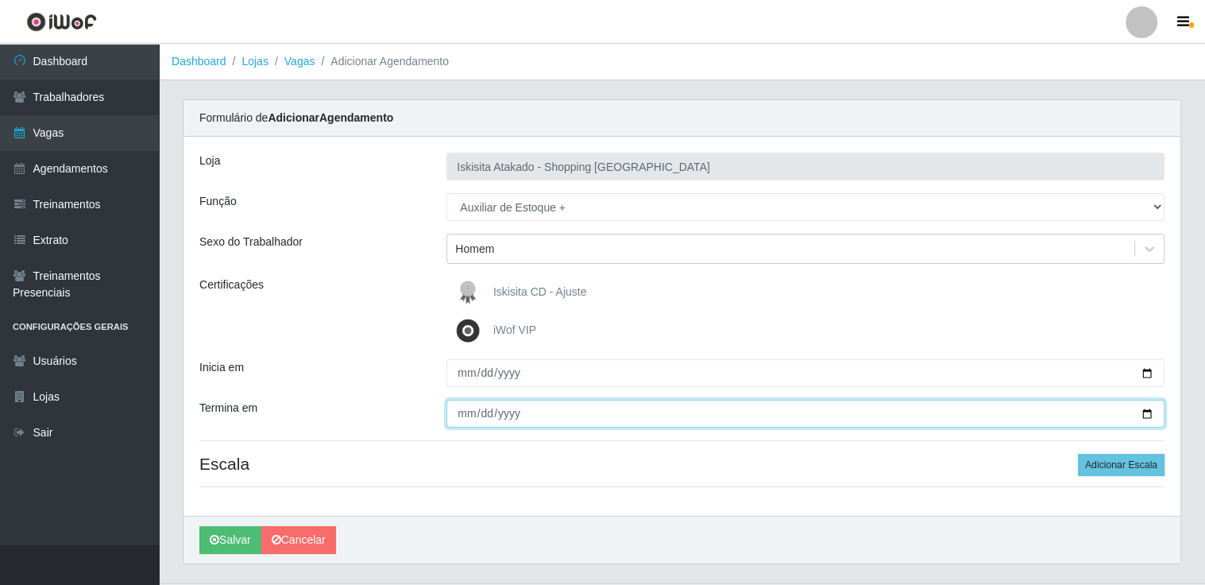
click at [1144, 412] on input "Termina em" at bounding box center [805, 413] width 718 height 28
type input "[DATE]"
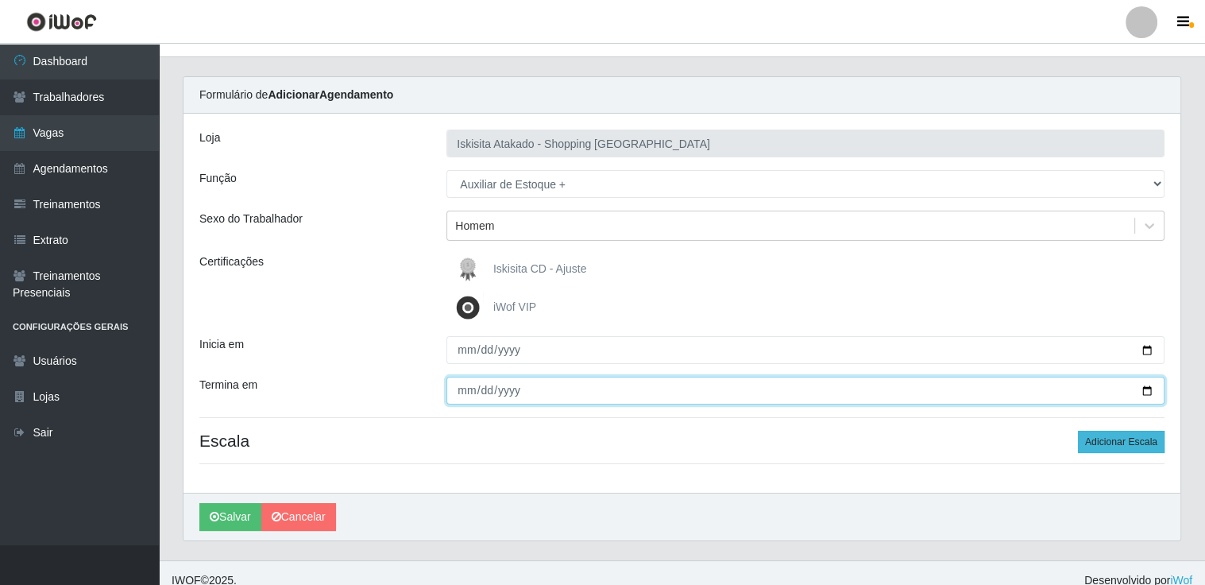
scroll to position [37, 0]
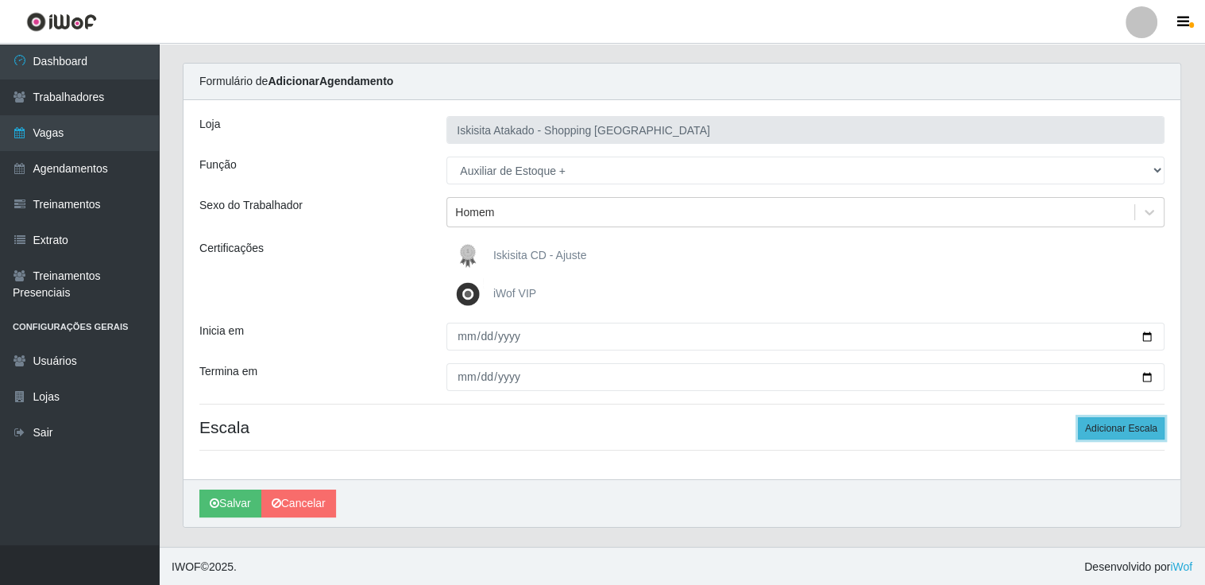
click at [1115, 425] on button "Adicionar Escala" at bounding box center [1121, 428] width 87 height 22
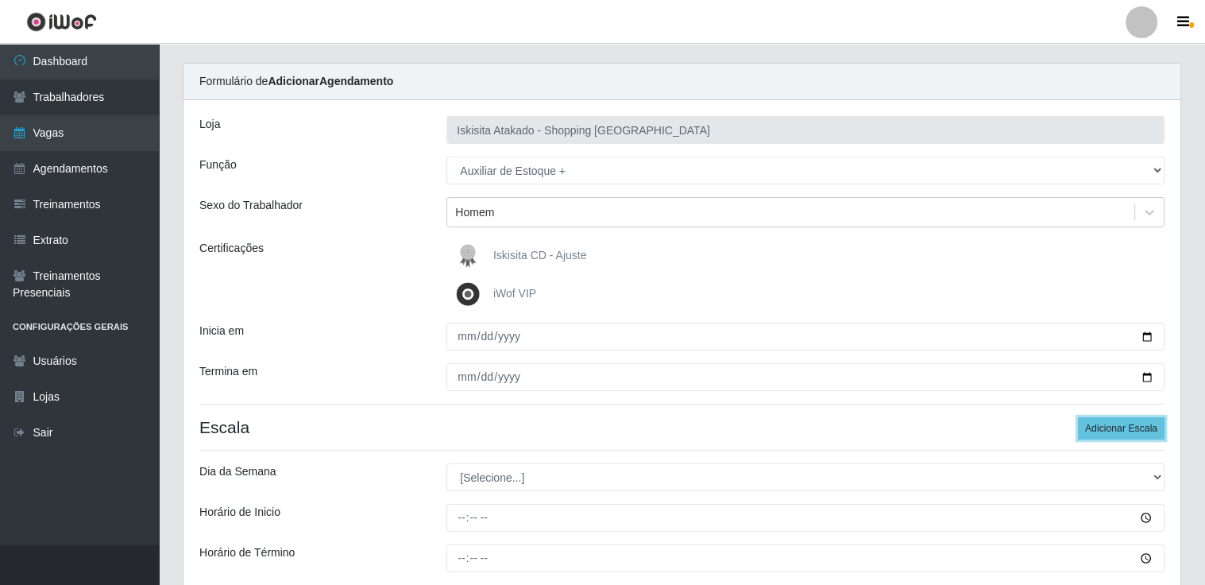
scroll to position [195, 0]
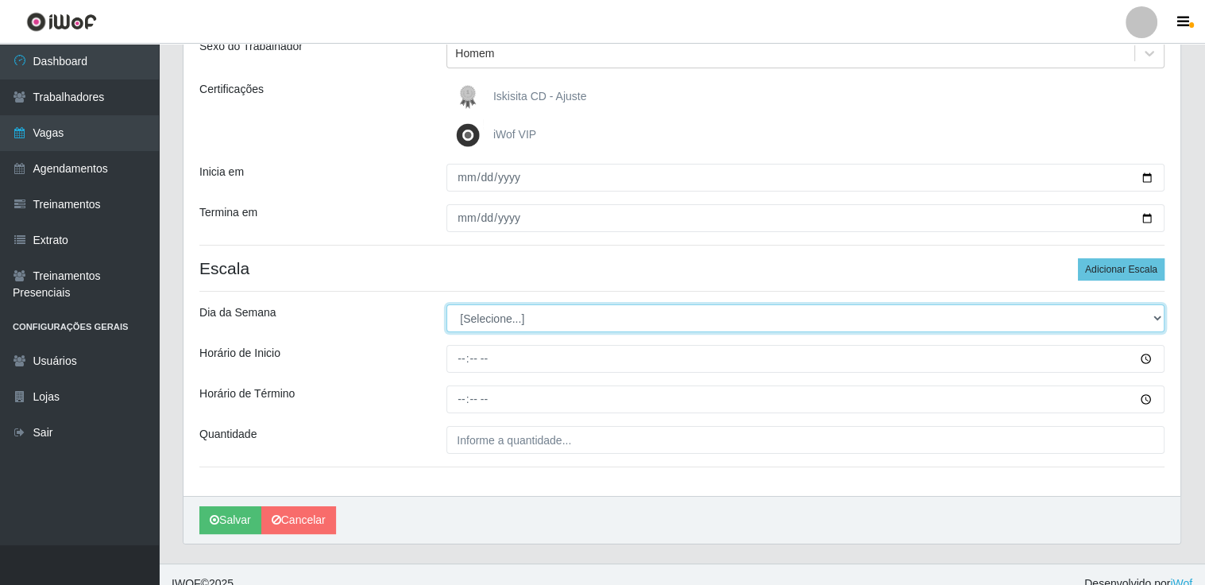
click at [479, 315] on select "[Selecione...] Segunda Terça Quarta Quinta Sexta Sábado Domingo" at bounding box center [805, 318] width 718 height 28
select select "0"
click at [446, 304] on select "[Selecione...] Segunda Terça Quarta Quinta Sexta Sábado Domingo" at bounding box center [805, 318] width 718 height 28
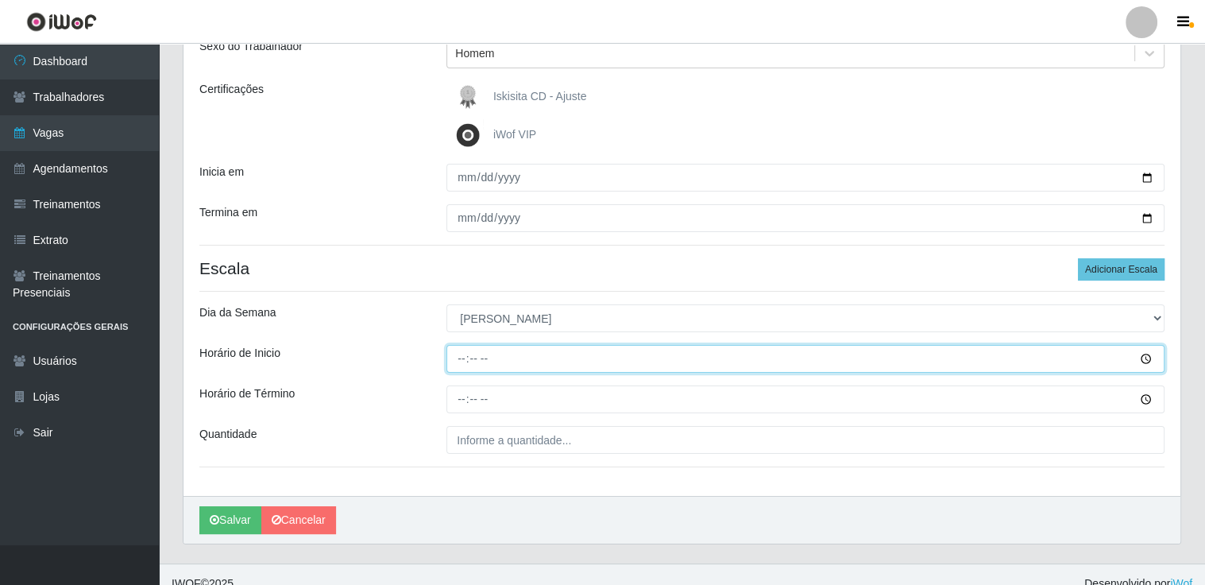
click at [490, 357] on input "Horário de Inicio" at bounding box center [805, 359] width 718 height 28
type input "07:00"
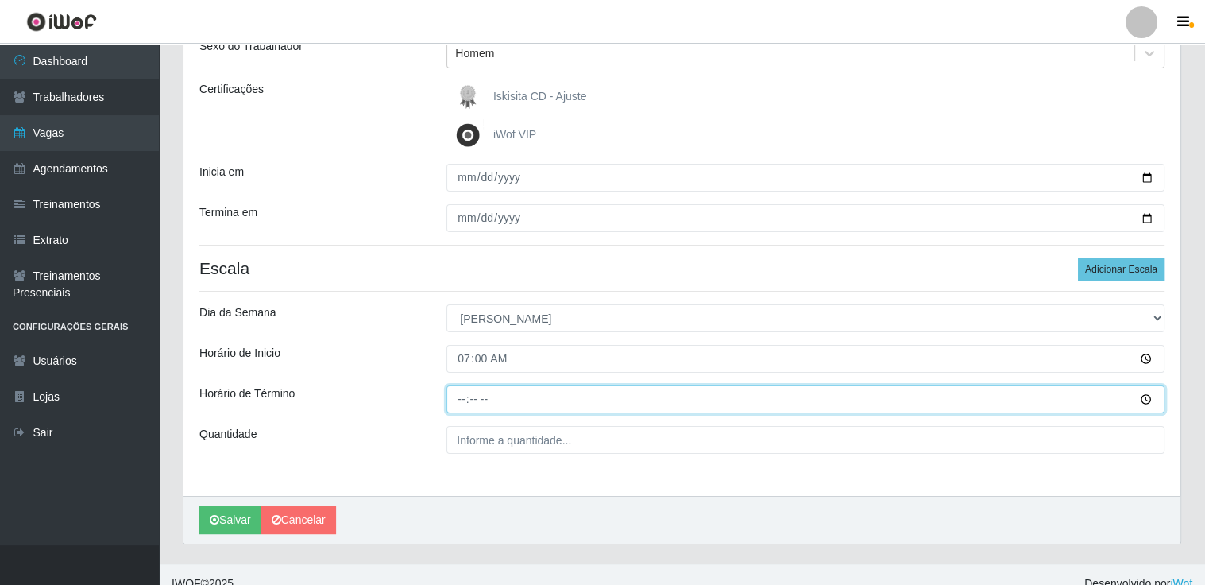
click at [465, 393] on input "Horário de Término" at bounding box center [805, 399] width 718 height 28
type input "13:00"
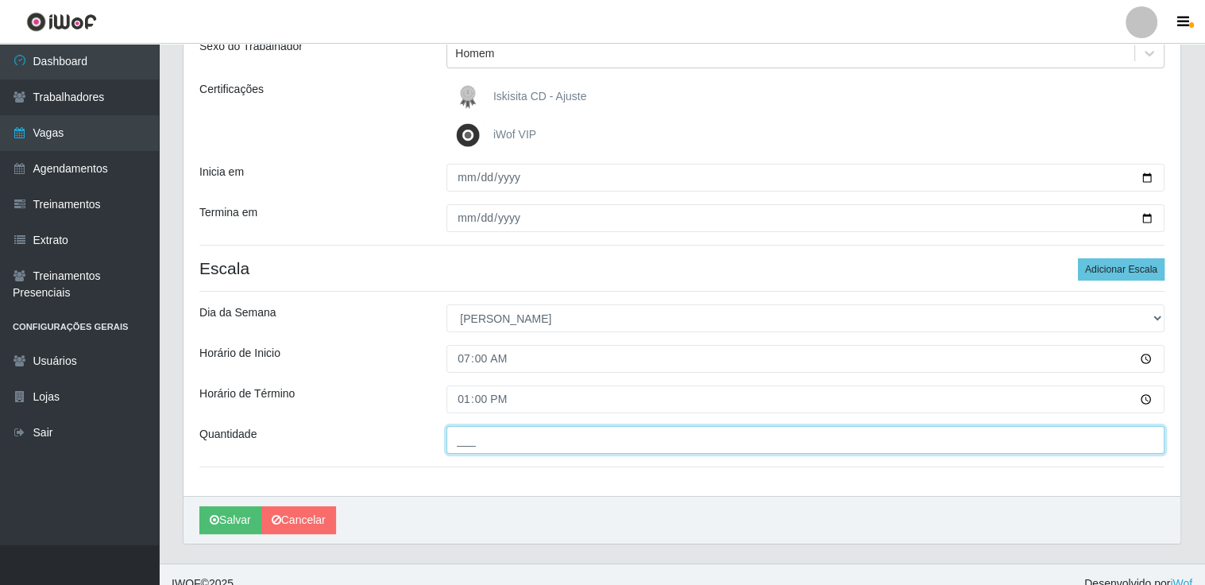
click at [1009, 446] on input "___" at bounding box center [805, 440] width 718 height 28
type input "2__"
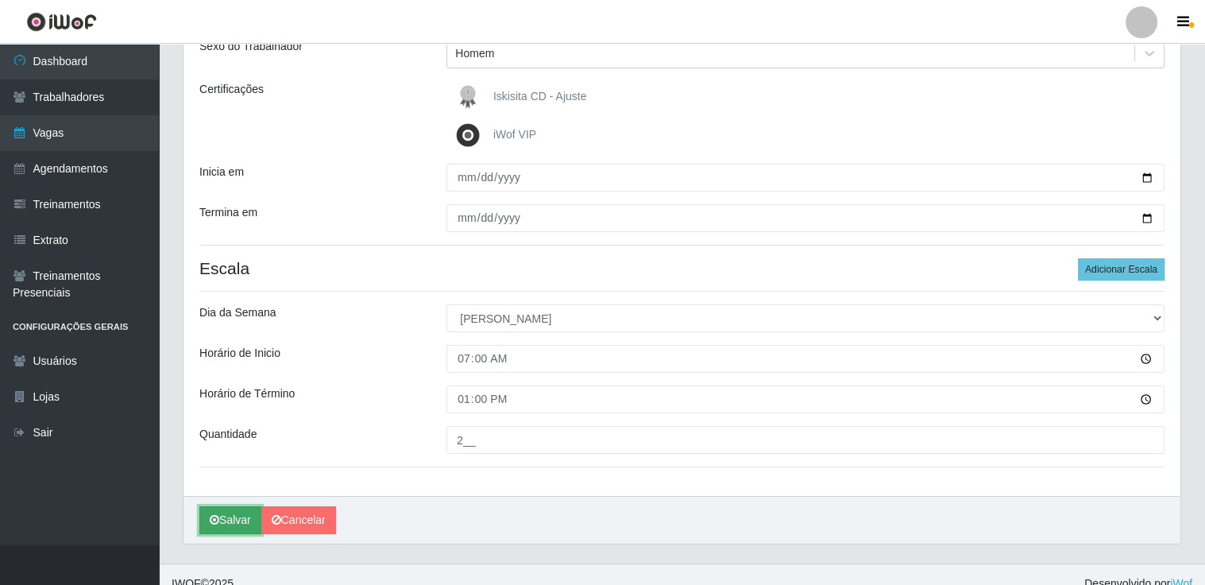
click at [229, 517] on button "Salvar" at bounding box center [230, 520] width 62 height 28
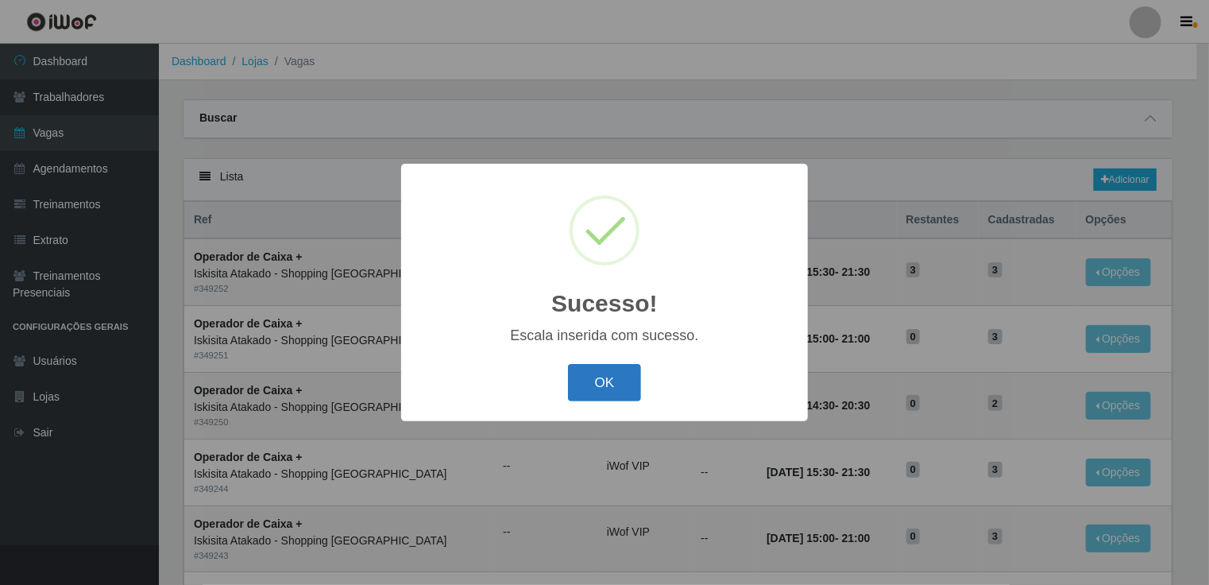
click at [626, 386] on button "OK" at bounding box center [605, 382] width 74 height 37
